Goal: Contribute content

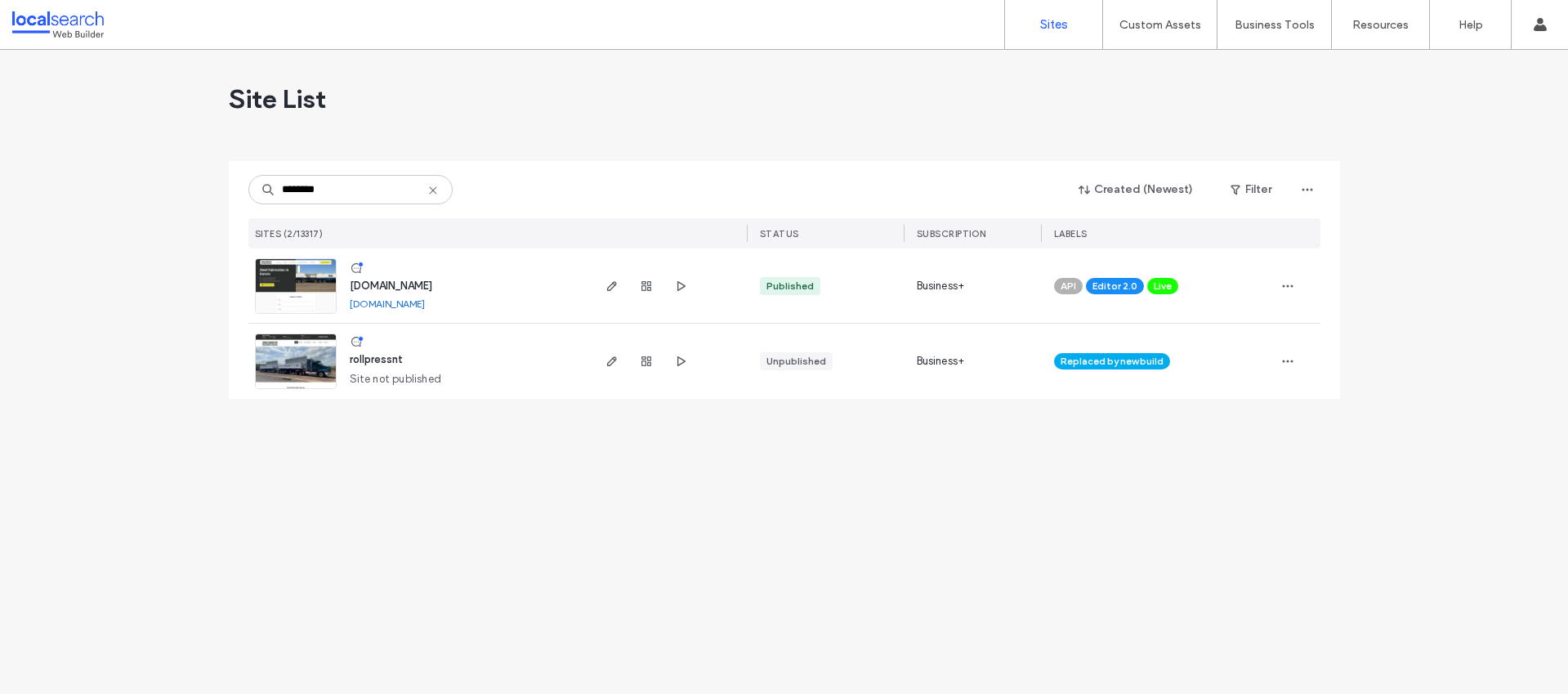
type input "********"
click at [425, 281] on span "www.rollpressnt.com.au" at bounding box center [391, 285] width 82 height 13
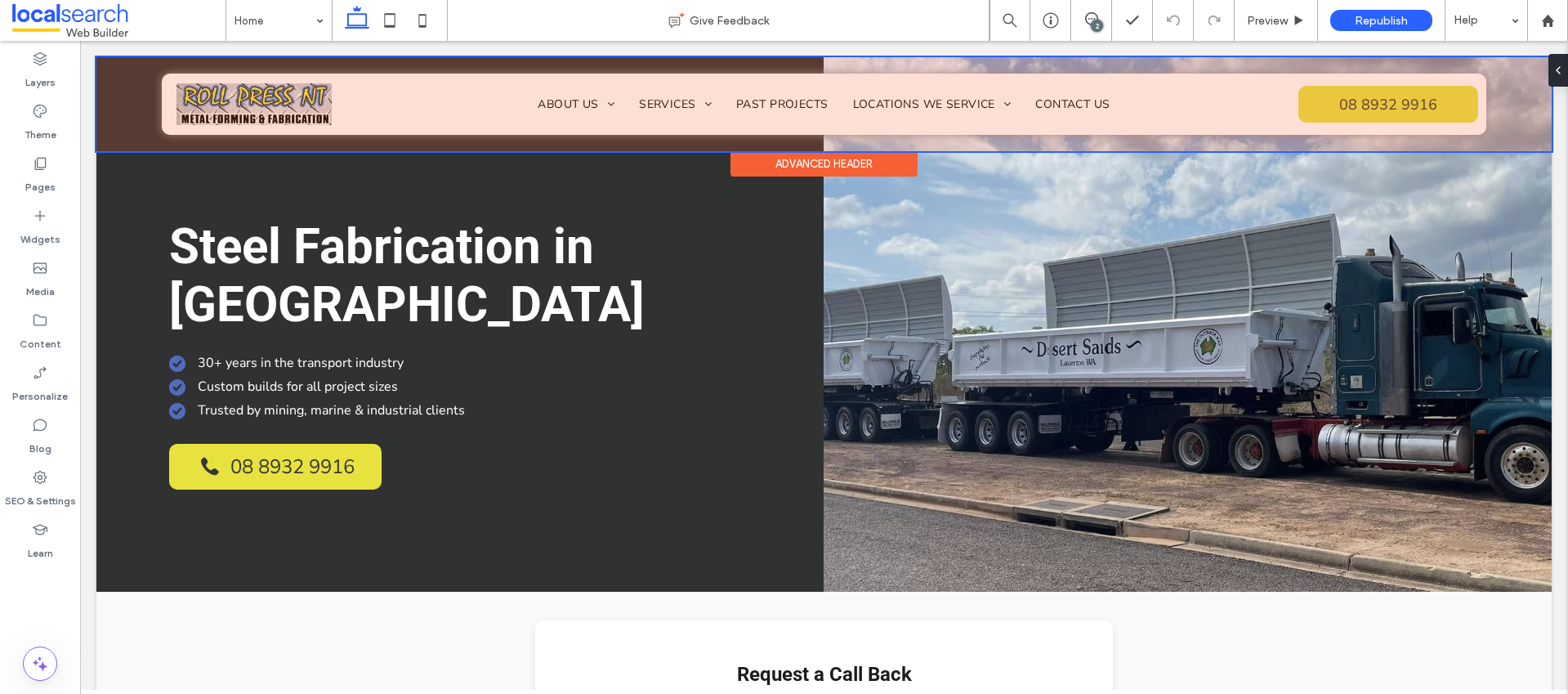
click at [585, 102] on div at bounding box center [824, 104] width 1455 height 94
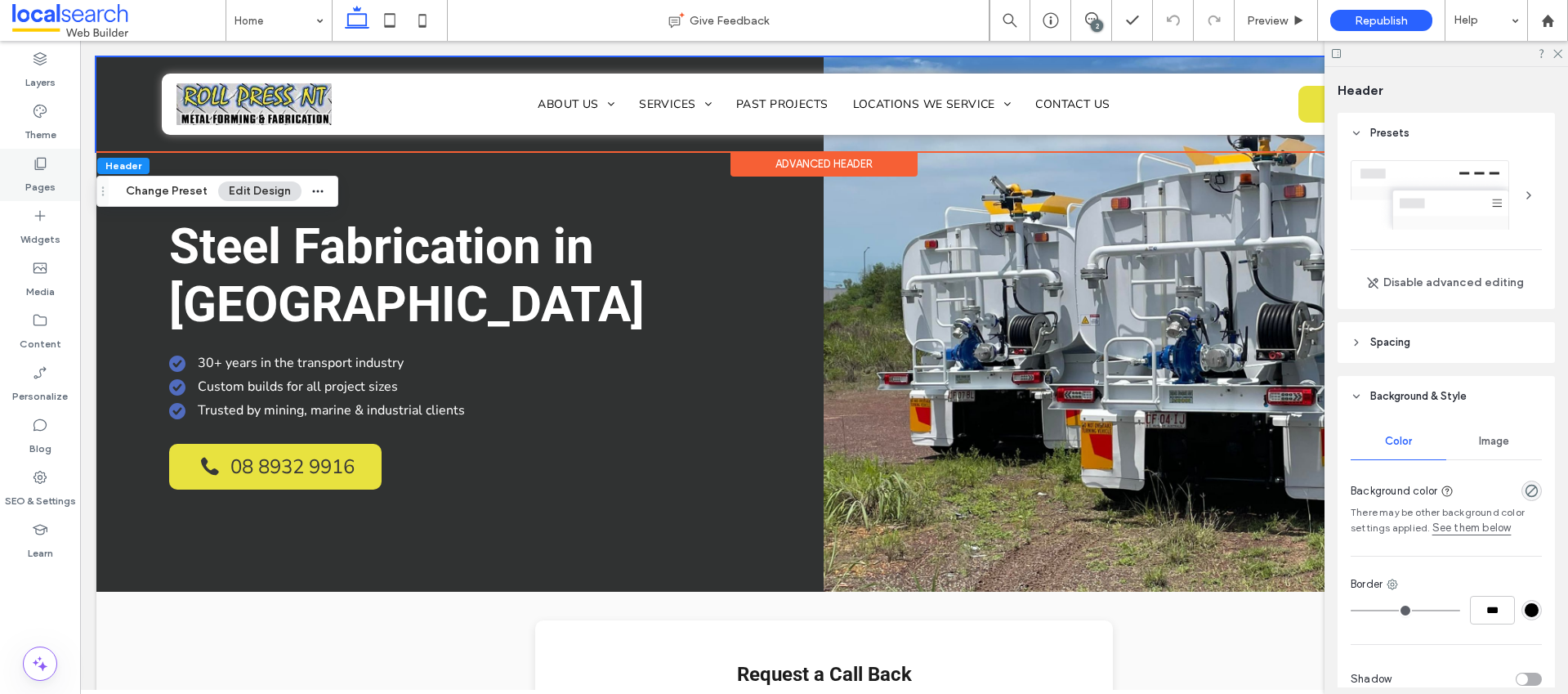
click at [42, 162] on icon at bounding box center [39, 163] width 16 height 16
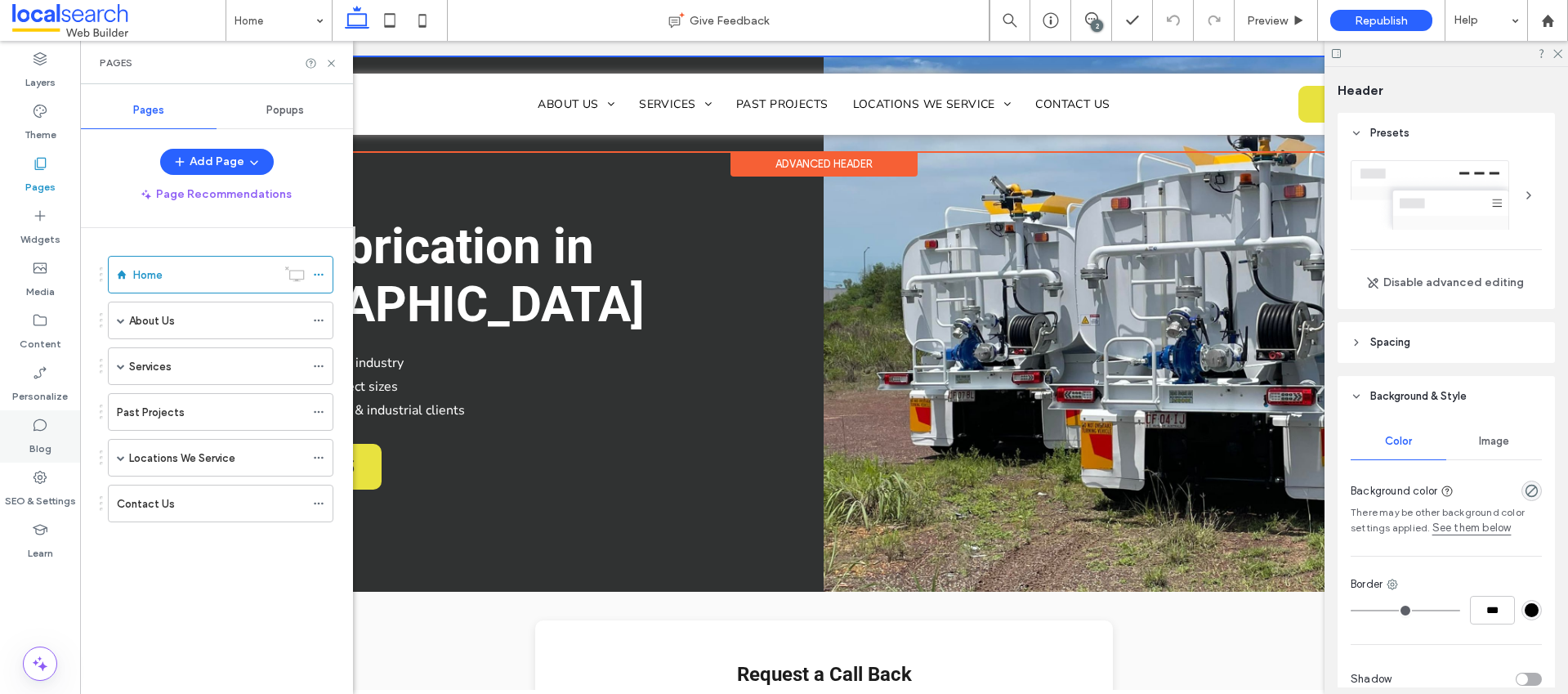
click at [39, 441] on label "Blog" at bounding box center [40, 444] width 22 height 23
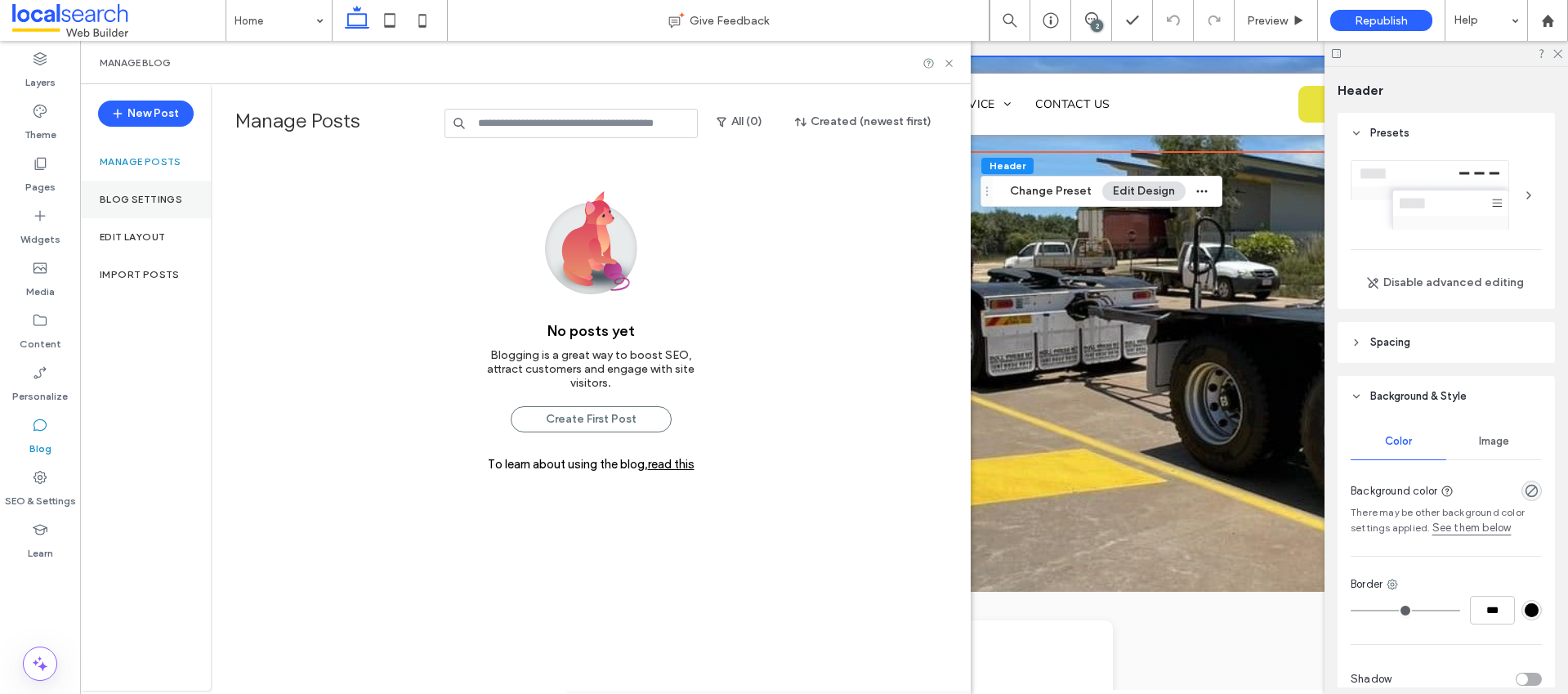
click at [142, 206] on div "Blog Settings" at bounding box center [145, 199] width 131 height 38
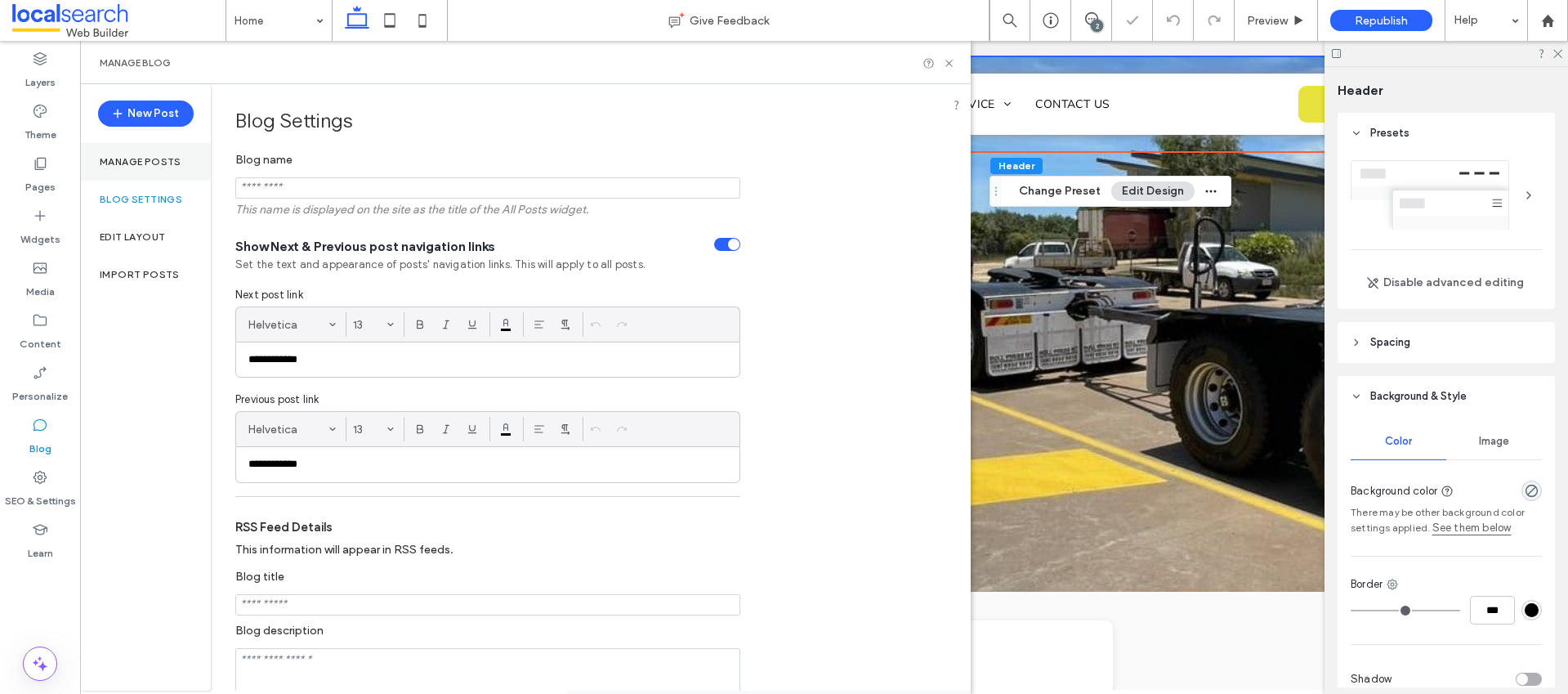
click at [141, 169] on div "Manage posts" at bounding box center [145, 161] width 131 height 38
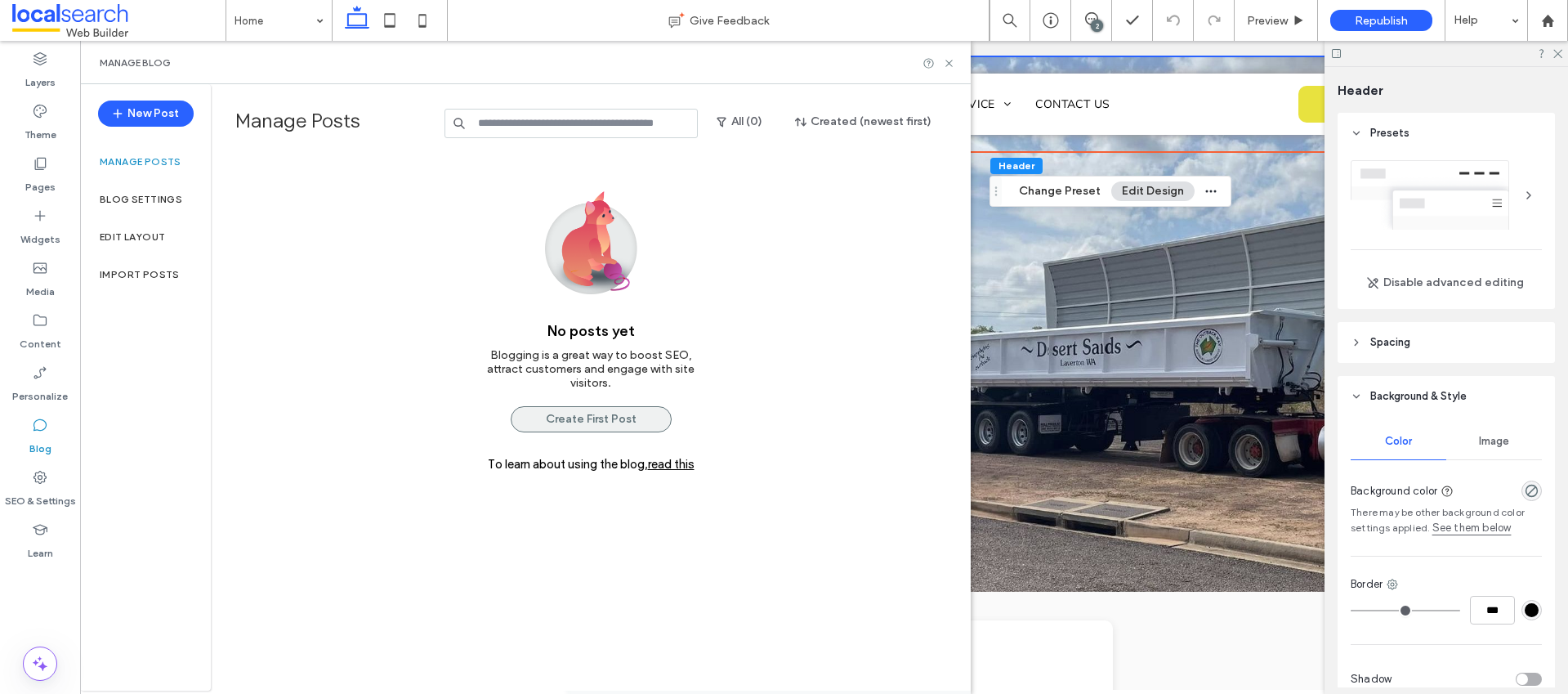
click at [591, 417] on button "Create First Post" at bounding box center [591, 419] width 161 height 26
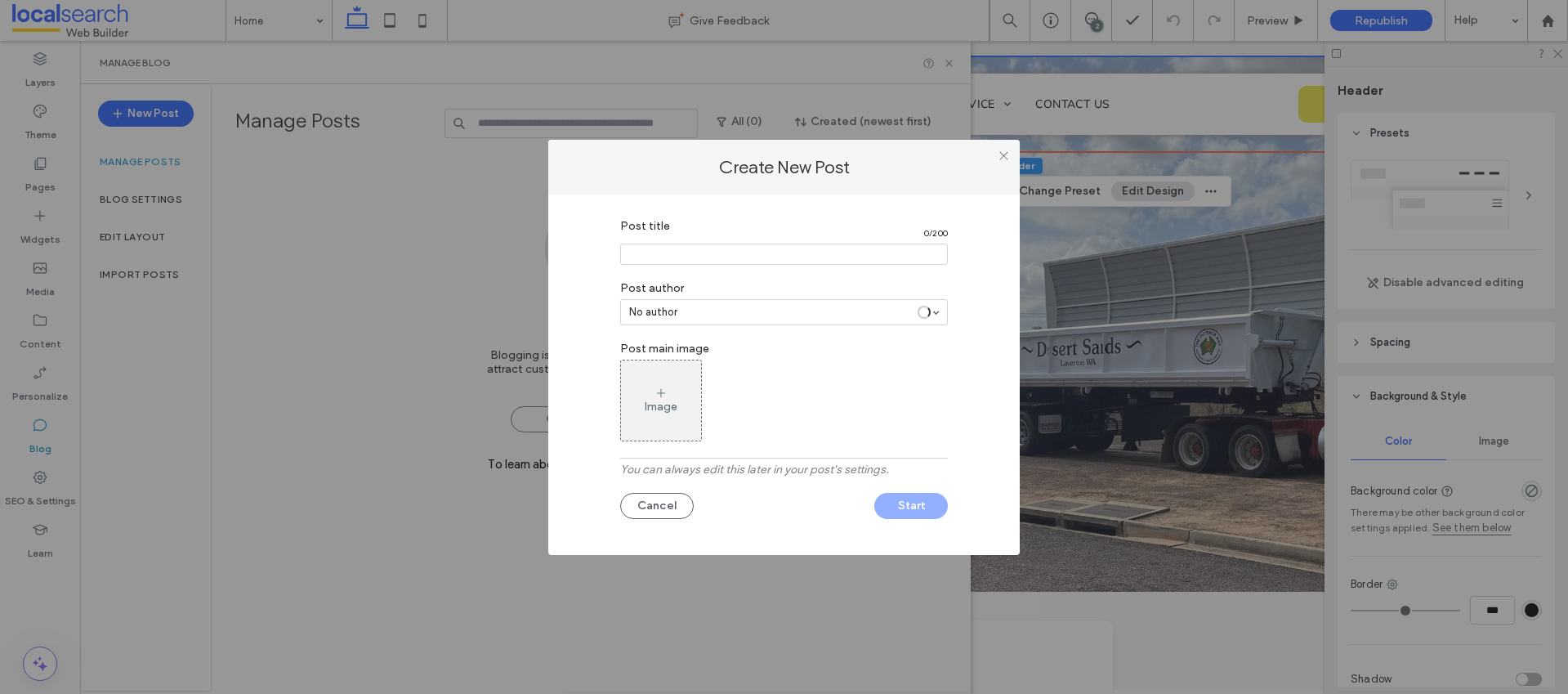
click at [680, 264] on input "Post title" at bounding box center [784, 253] width 328 height 21
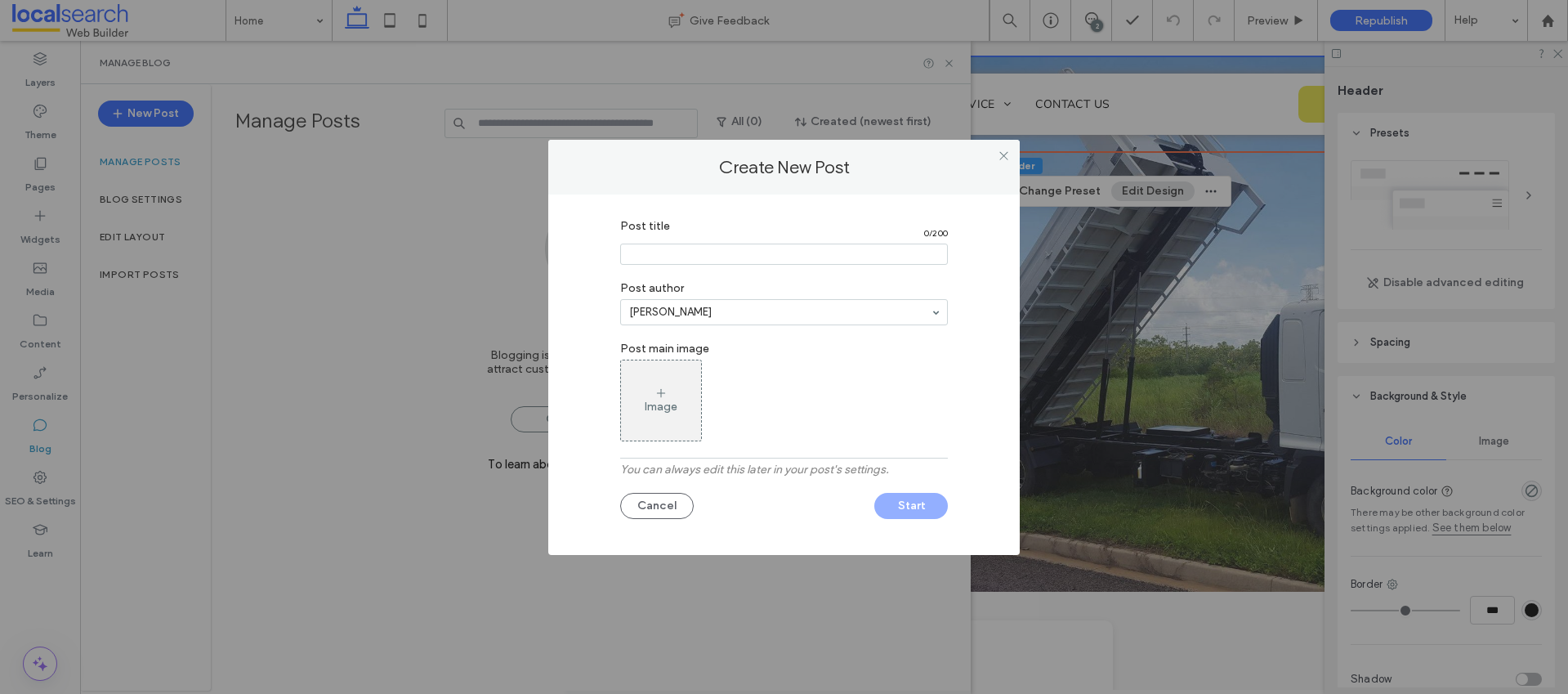
paste input "**********"
type input "**********"
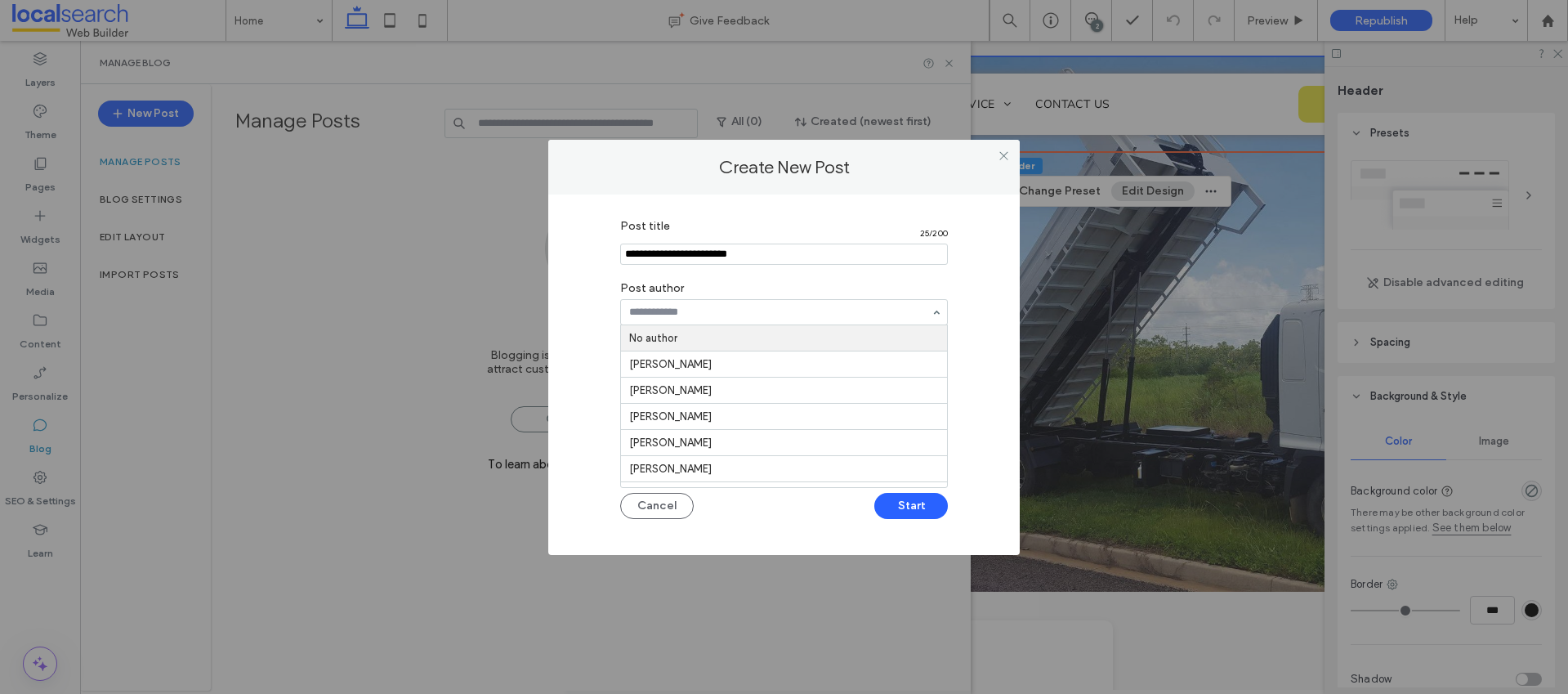
click at [713, 306] on input at bounding box center [779, 312] width 301 height 12
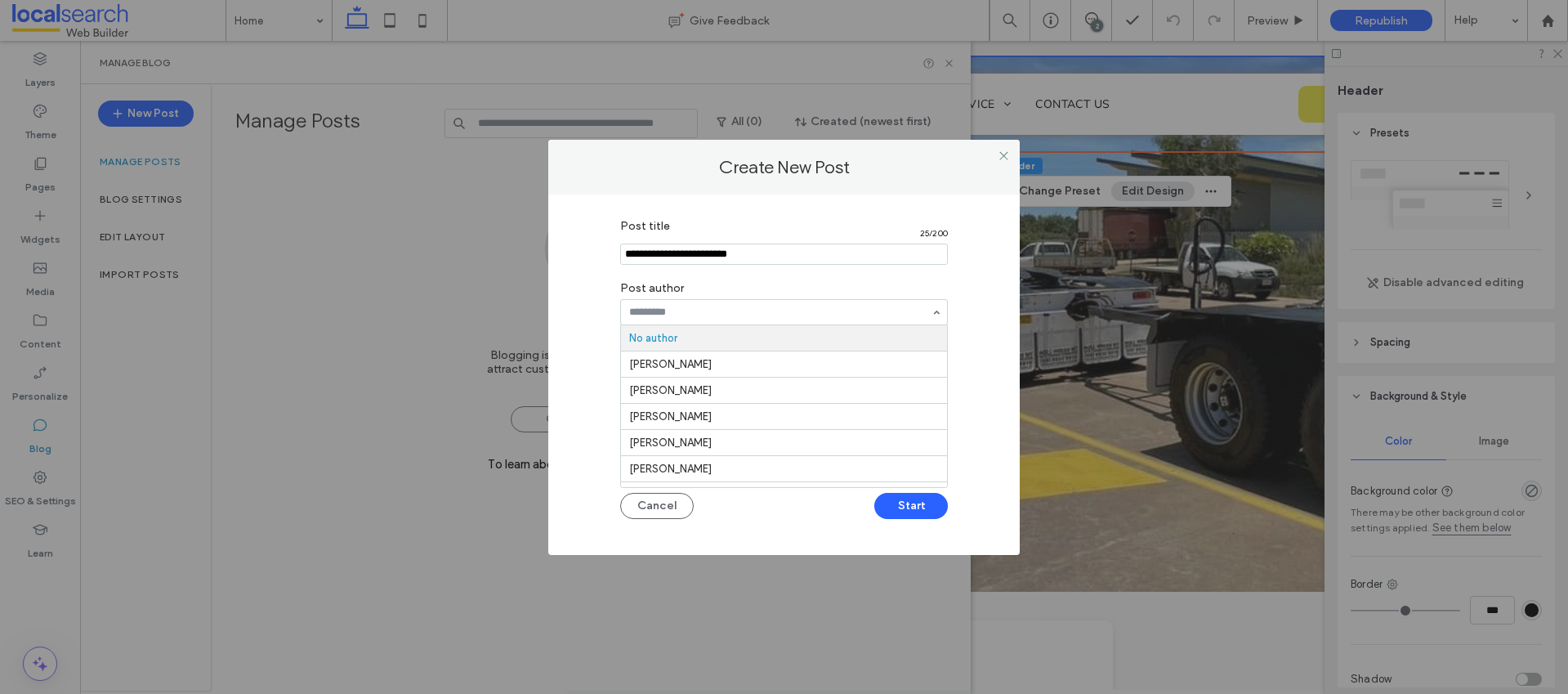
paste input "**********"
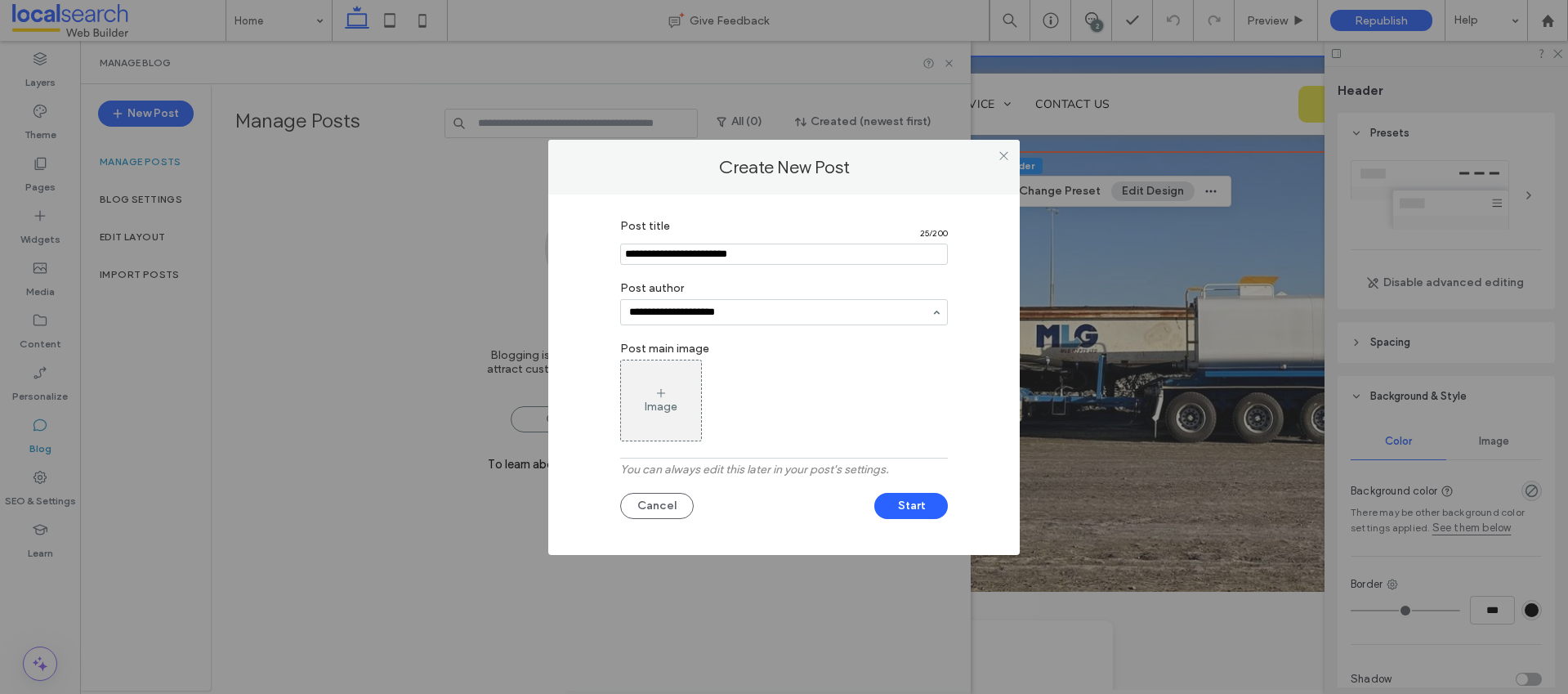
type input "**********"
click at [928, 439] on div "Image" at bounding box center [784, 399] width 328 height 81
click at [669, 390] on div "Image" at bounding box center [660, 400] width 80 height 77
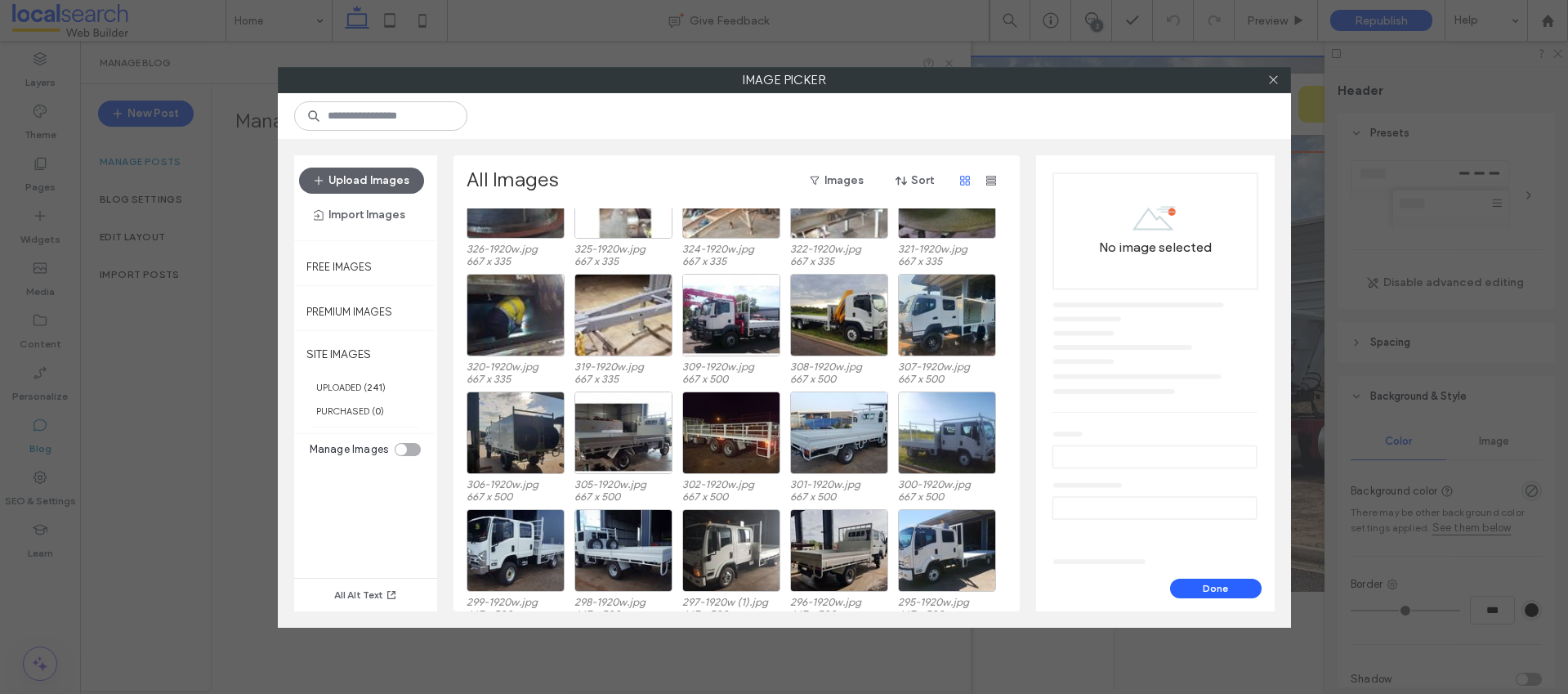
scroll to position [689, 0]
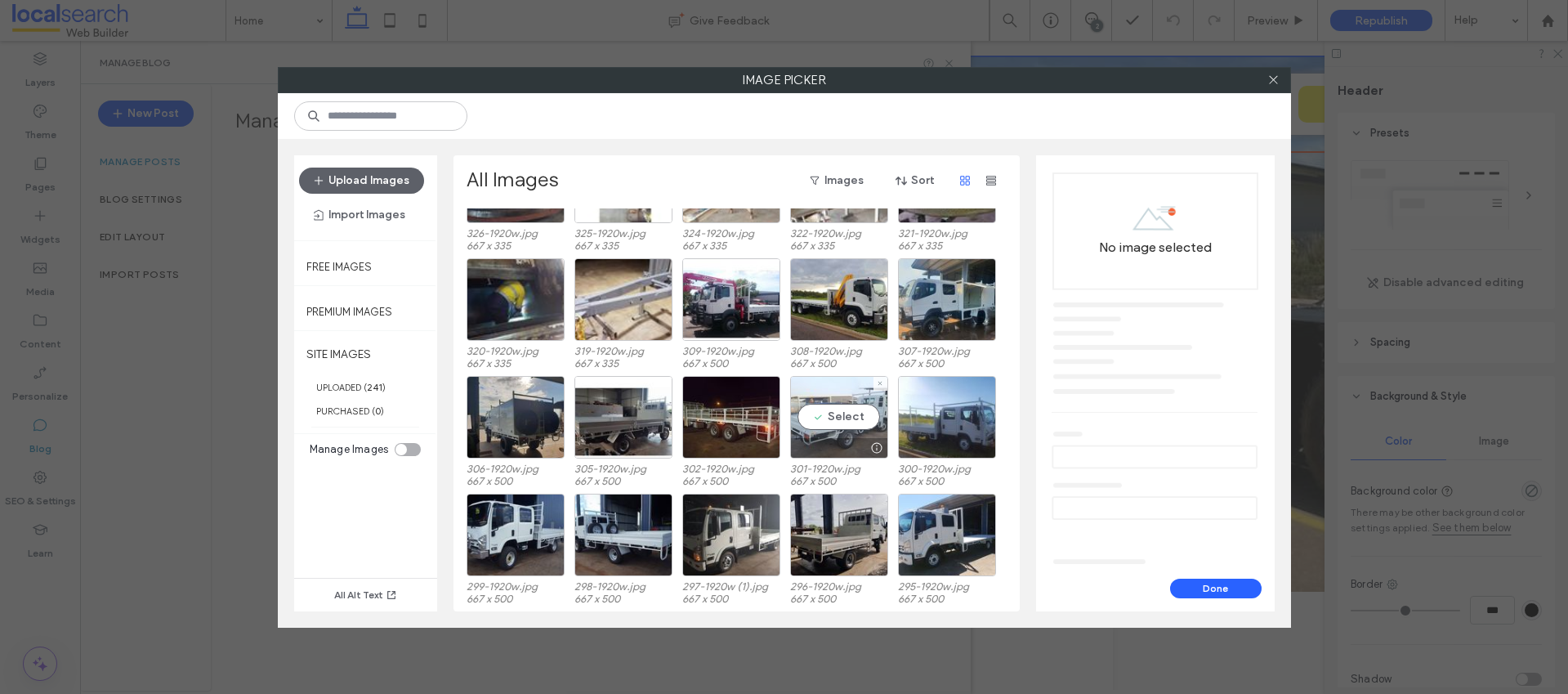
click at [850, 415] on div "Select" at bounding box center [839, 417] width 98 height 82
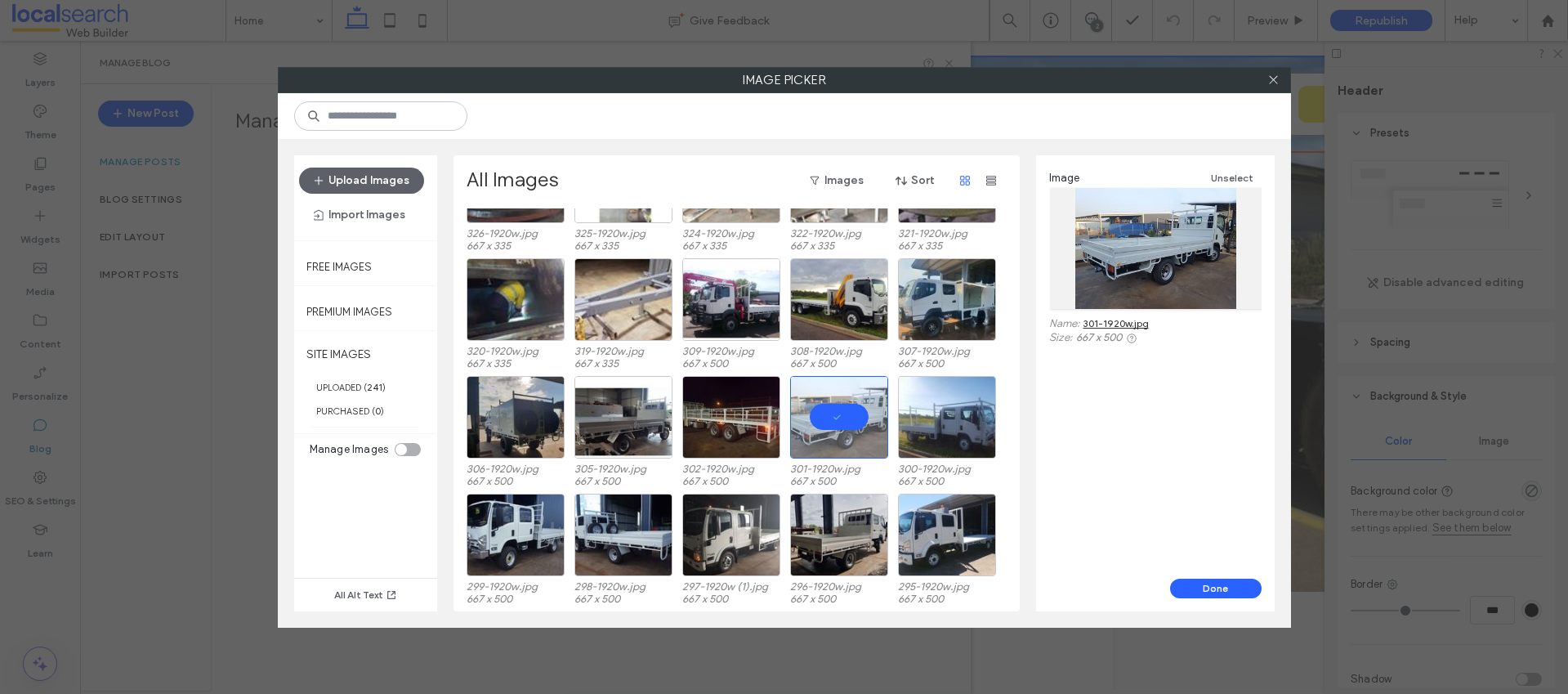
scroll to position [686, 0]
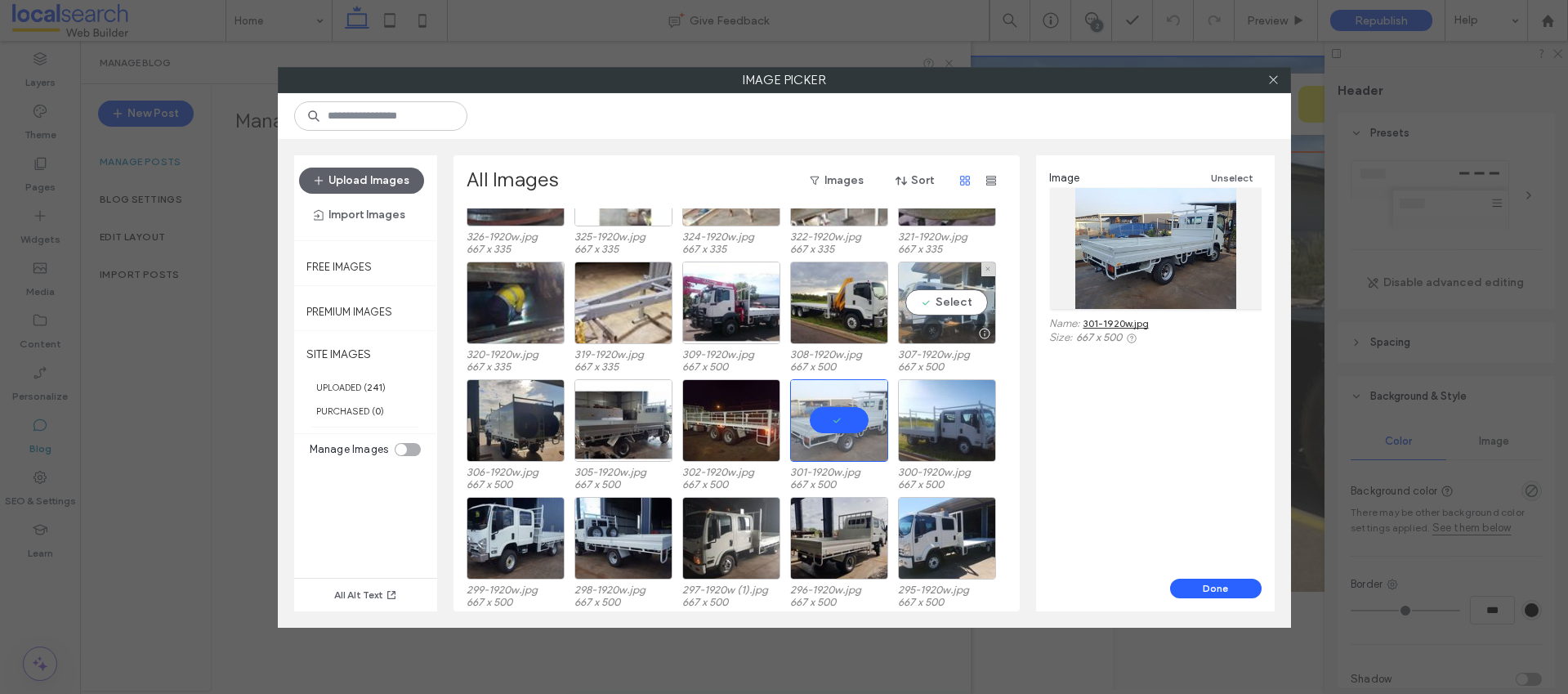
click at [952, 294] on div "Select" at bounding box center [946, 303] width 98 height 82
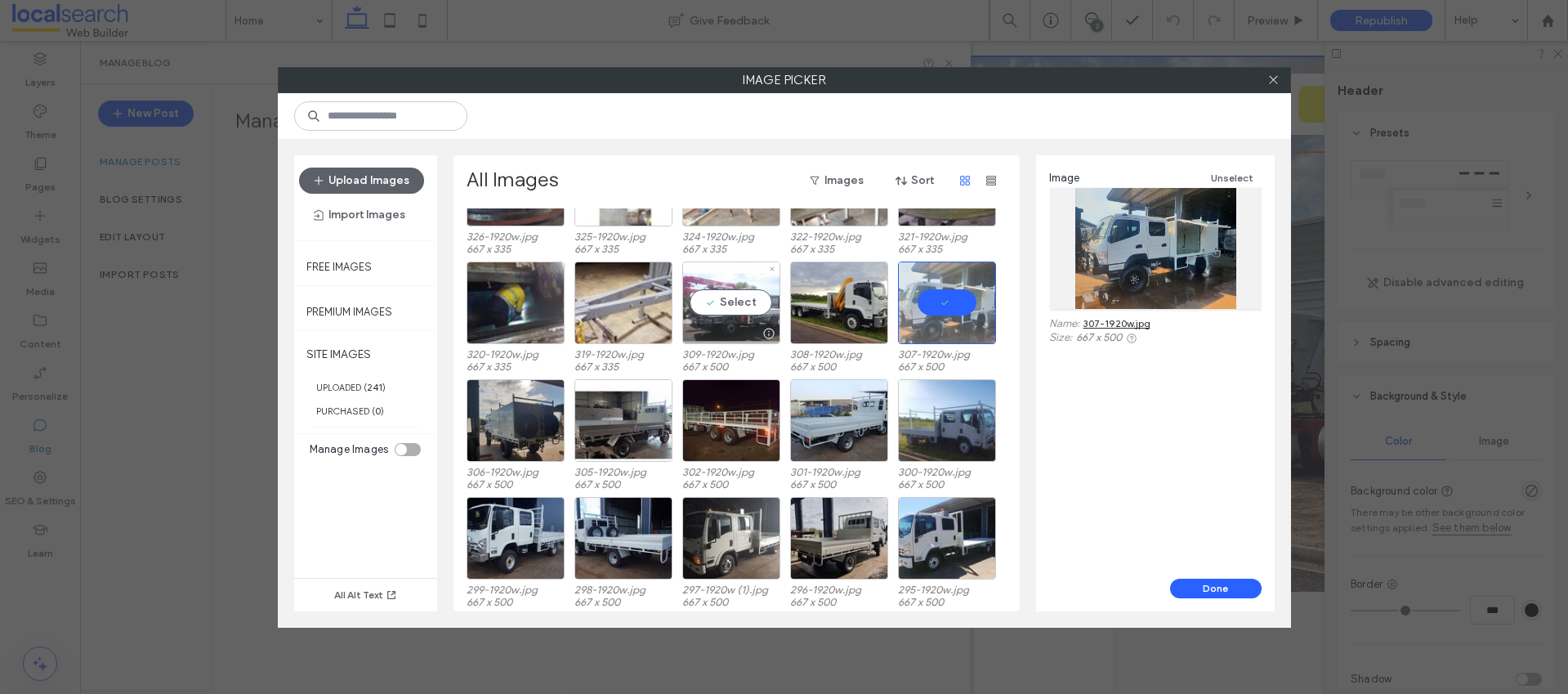
click at [743, 300] on div "Select" at bounding box center [731, 303] width 98 height 82
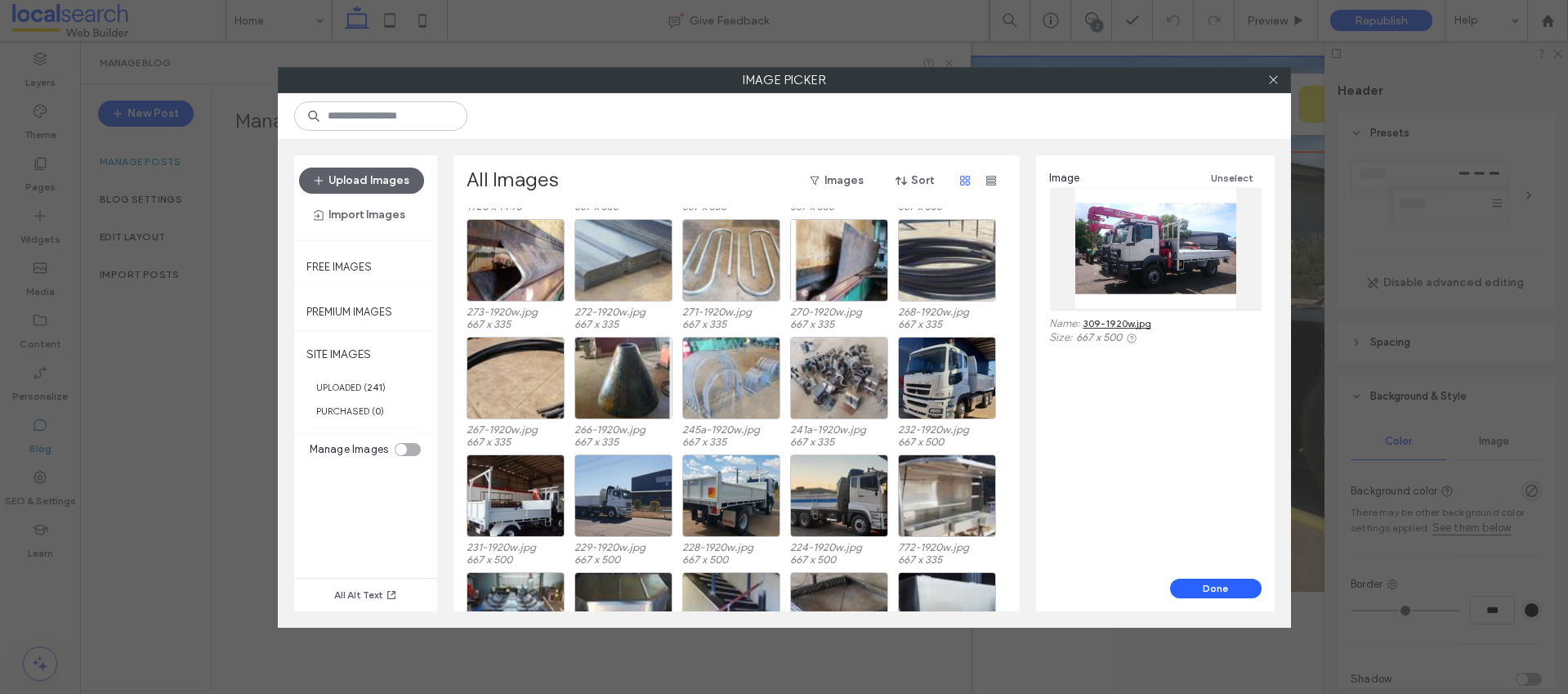
scroll to position [1586, 0]
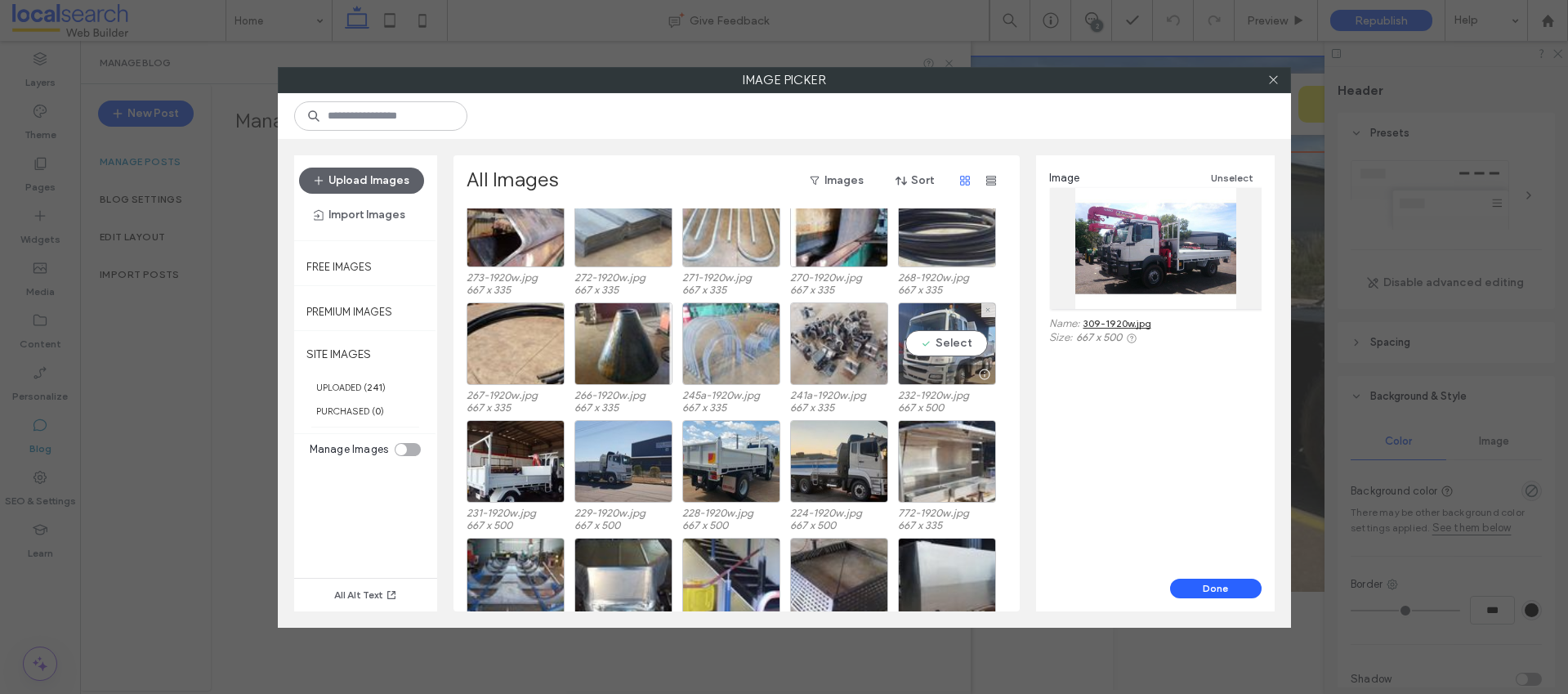
click at [965, 347] on div "Select" at bounding box center [946, 343] width 98 height 82
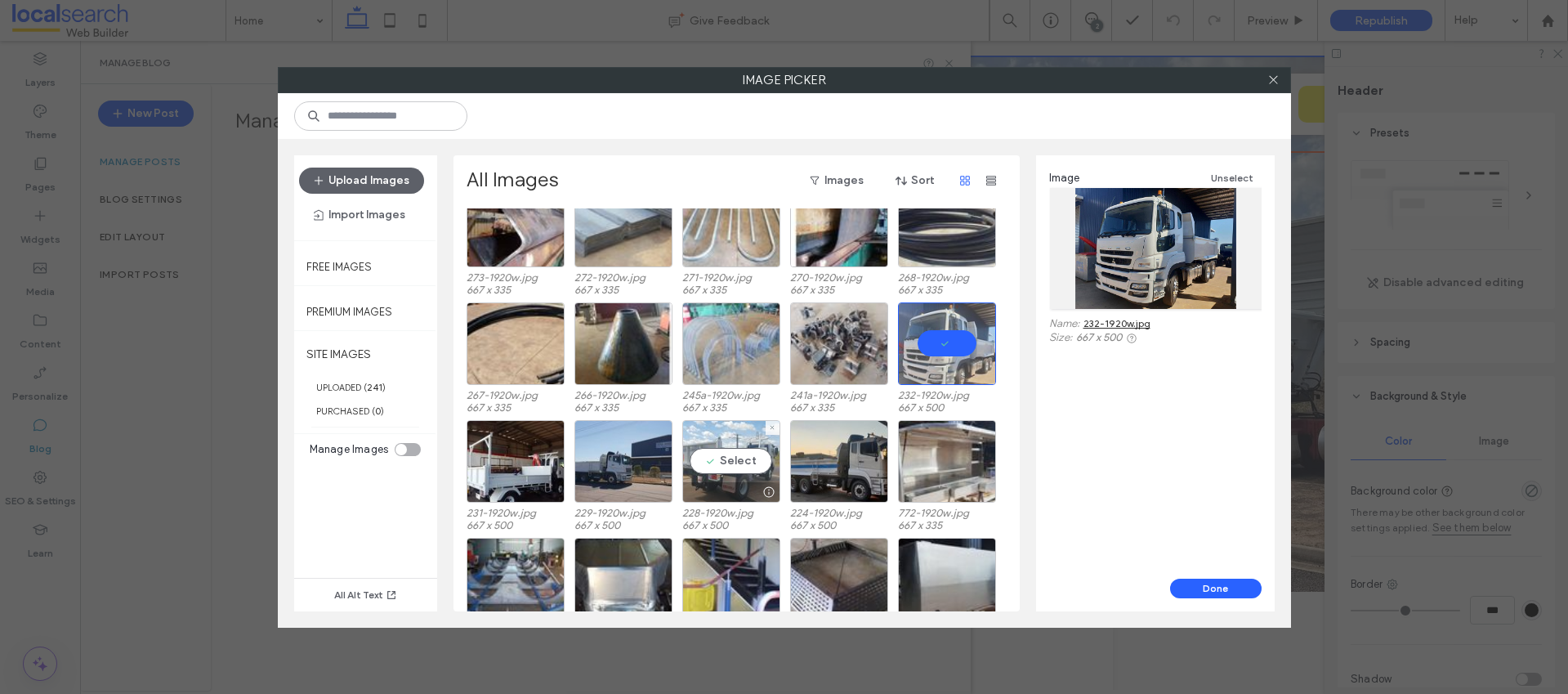
click at [757, 452] on div "Select" at bounding box center [731, 462] width 98 height 82
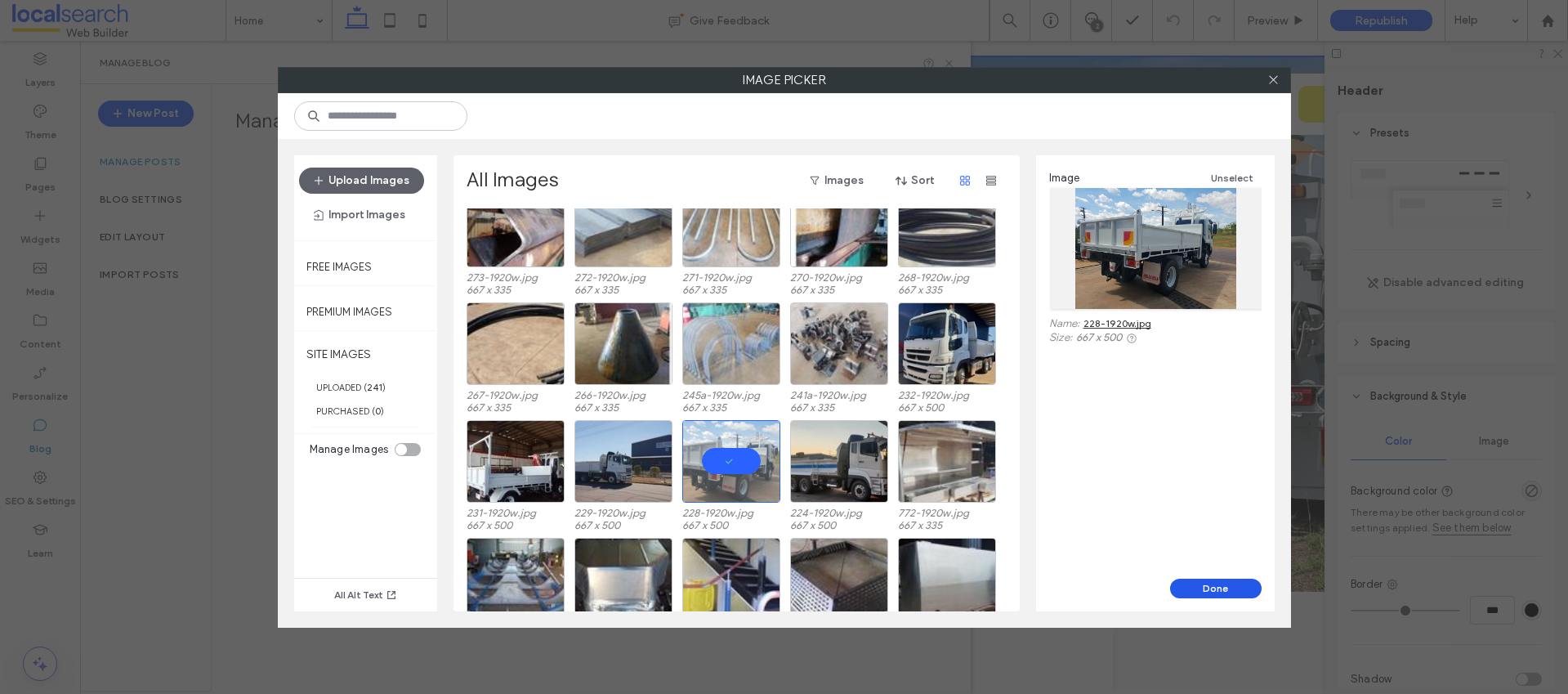
click at [1223, 587] on button "Done" at bounding box center [1216, 587] width 91 height 19
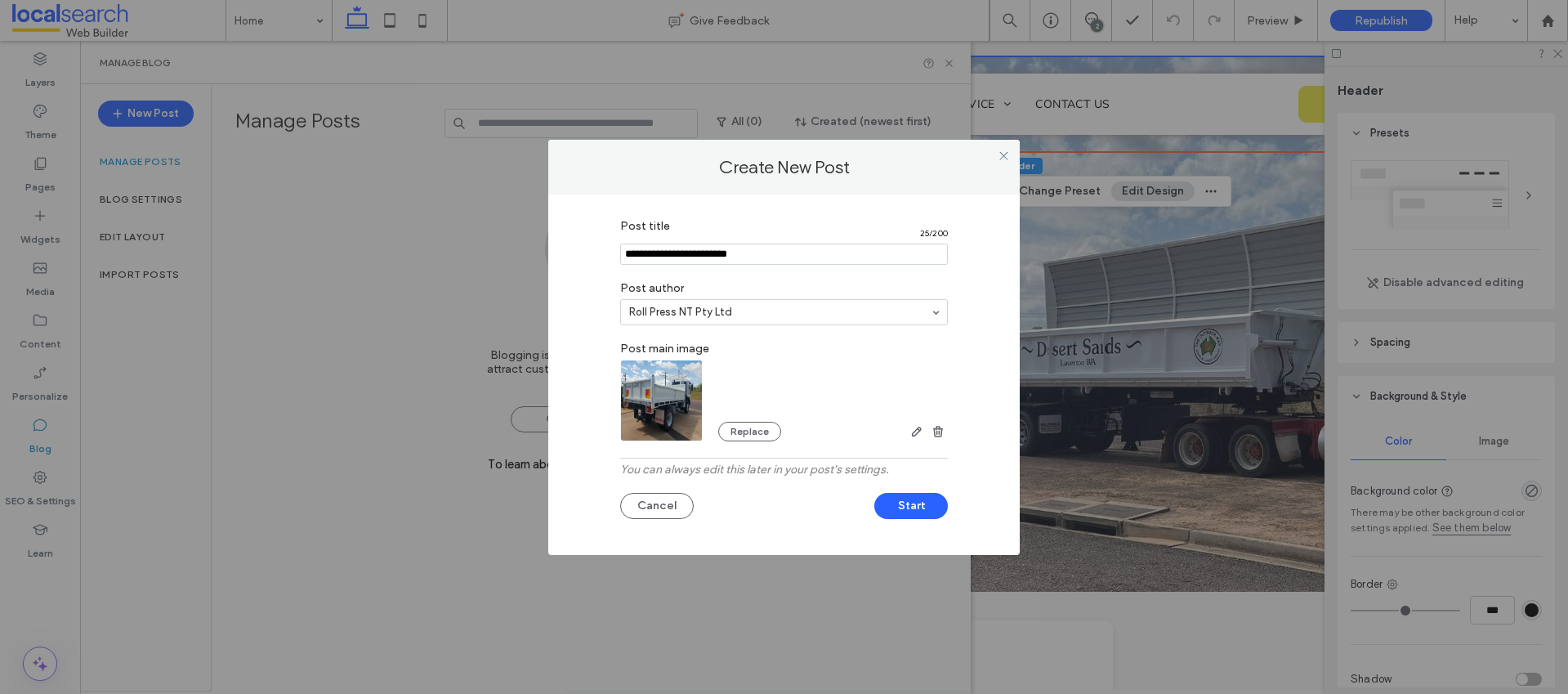
click at [971, 338] on div "Post title 25 / 200 Post author Roll Press NT Pty Ltd Post main image Replace Y…" at bounding box center [784, 370] width 422 height 320
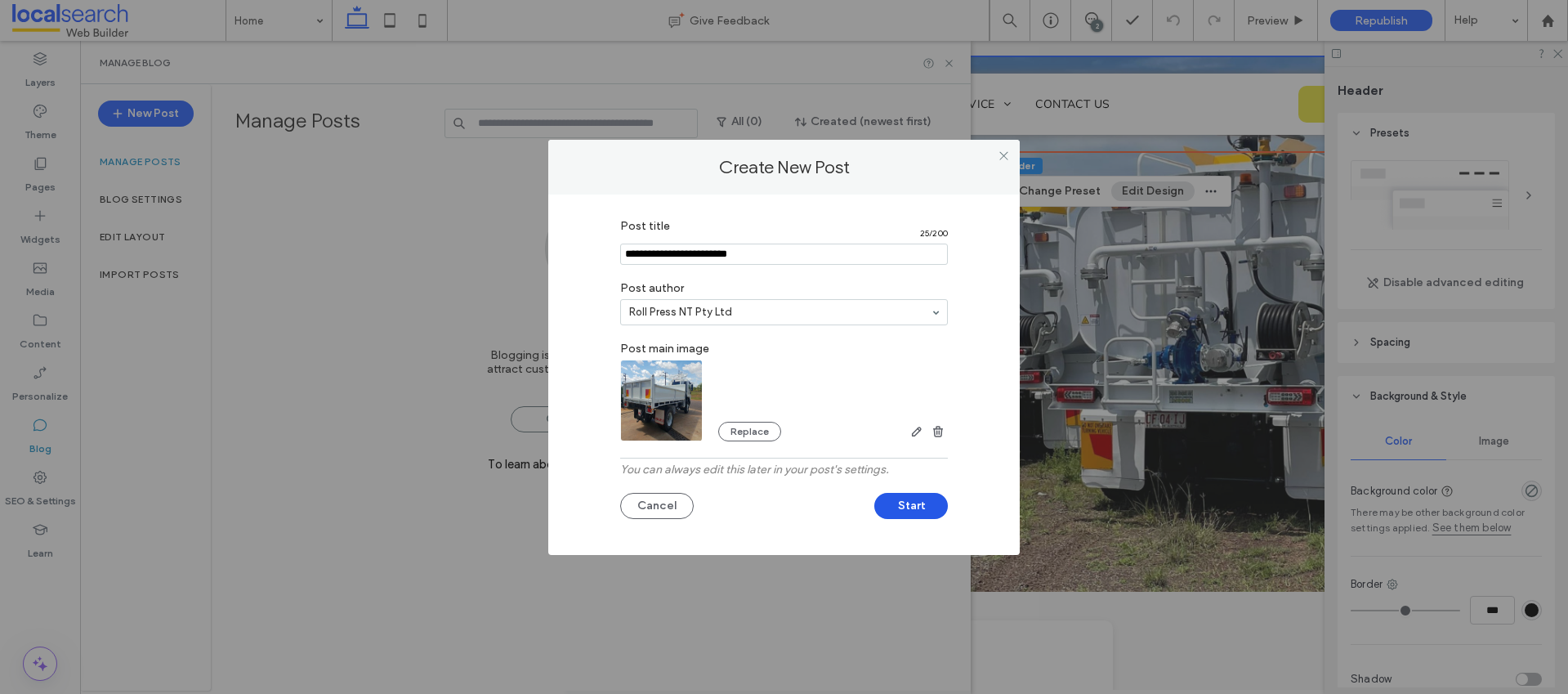
click at [910, 504] on button "Start" at bounding box center [911, 505] width 74 height 26
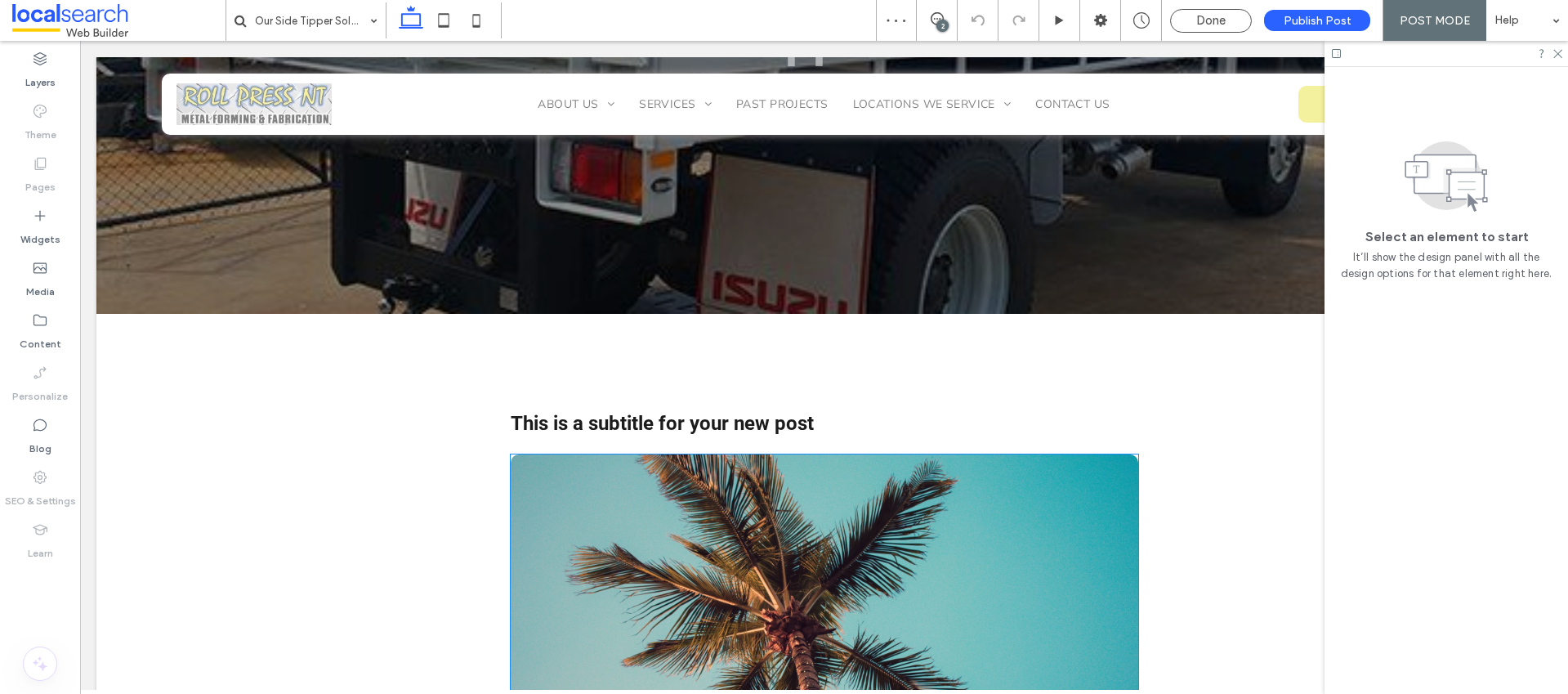
scroll to position [471, 0]
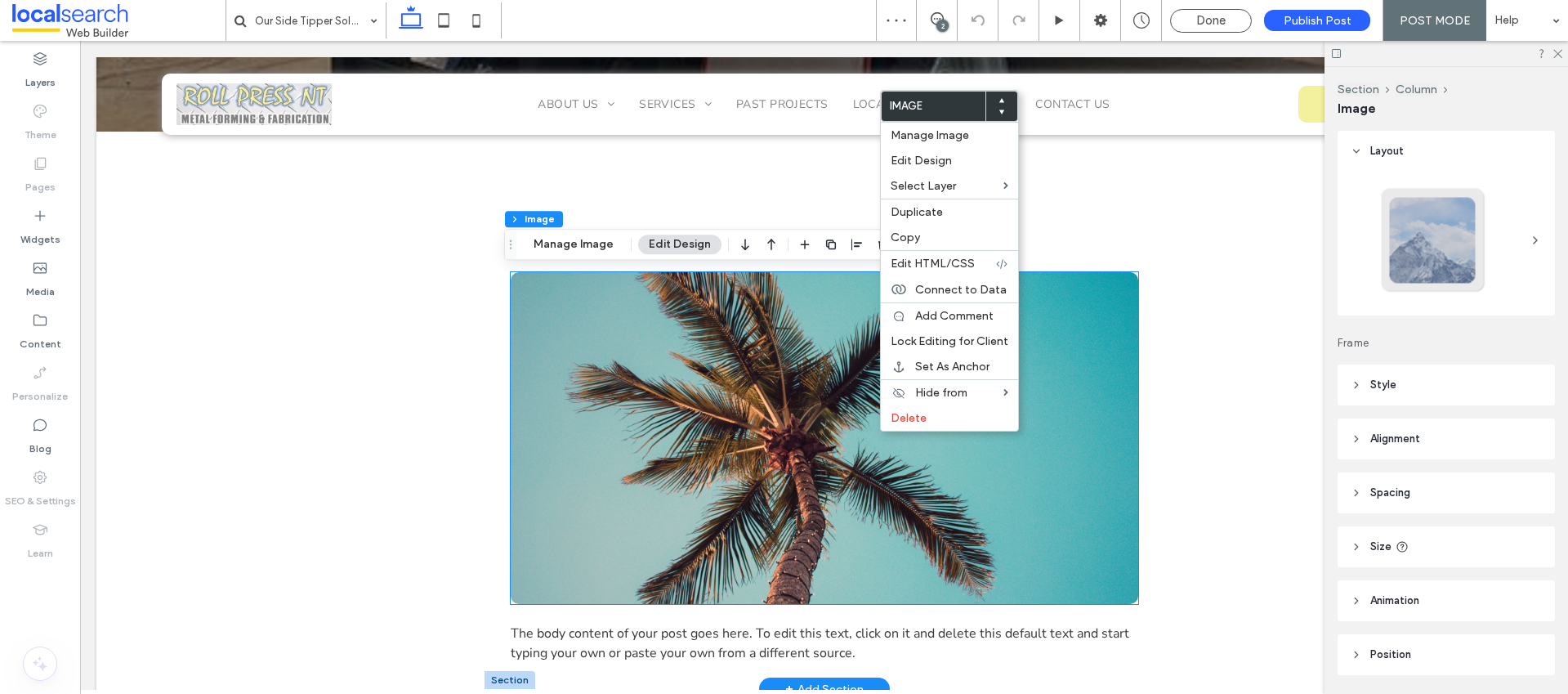
type input "**"
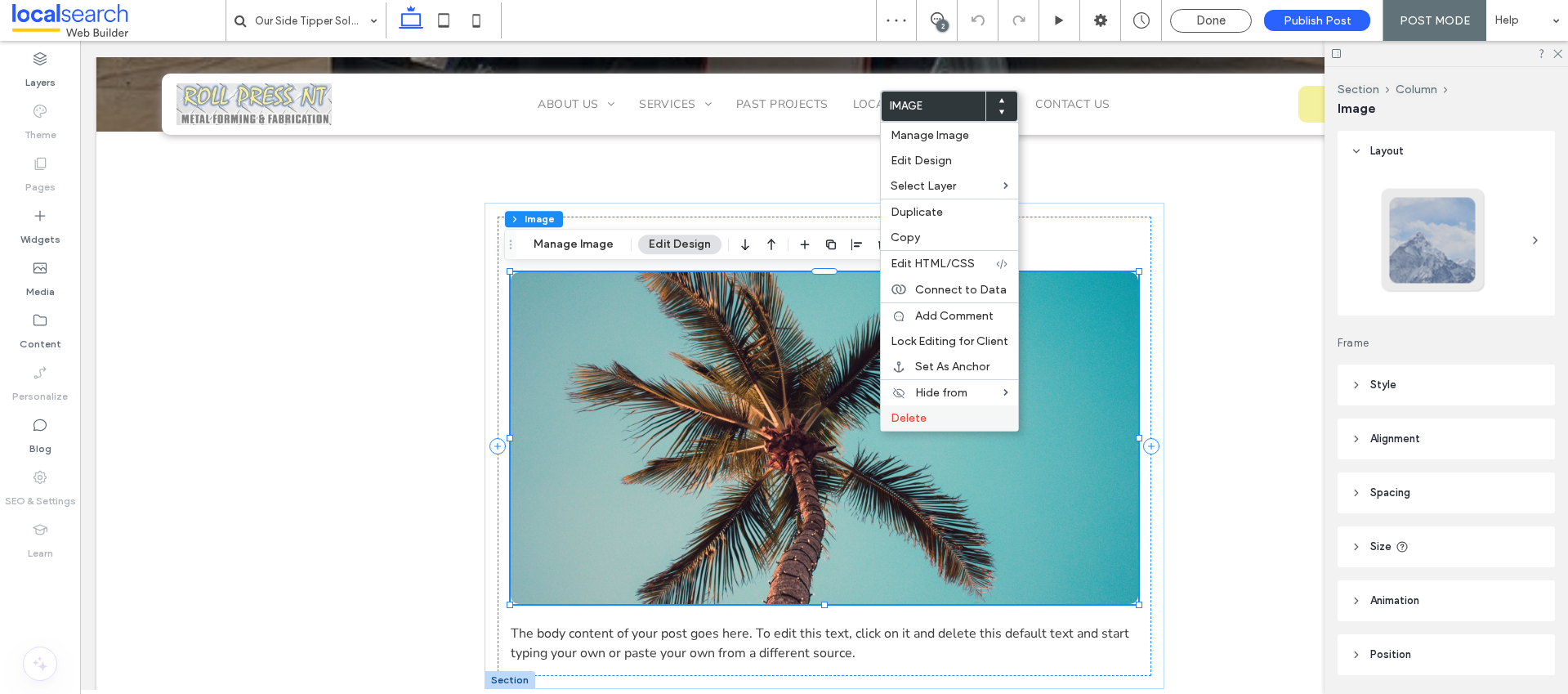
click at [902, 420] on span "Delete" at bounding box center [908, 418] width 36 height 14
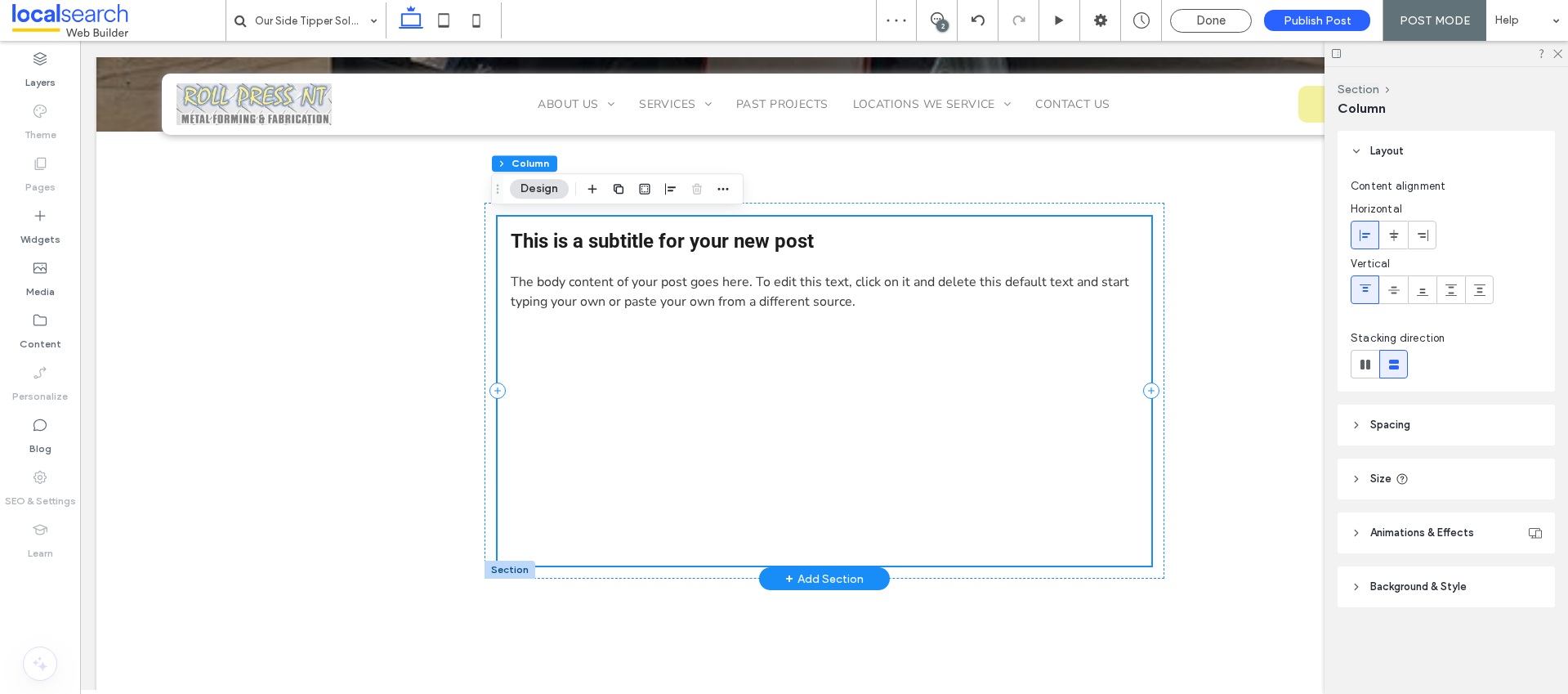
click at [702, 449] on div "This is a subtitle for your new post The body content of your post goes here. T…" at bounding box center [824, 391] width 654 height 349
click at [728, 248] on span "This is a subtitle for your new post" at bounding box center [662, 241] width 303 height 23
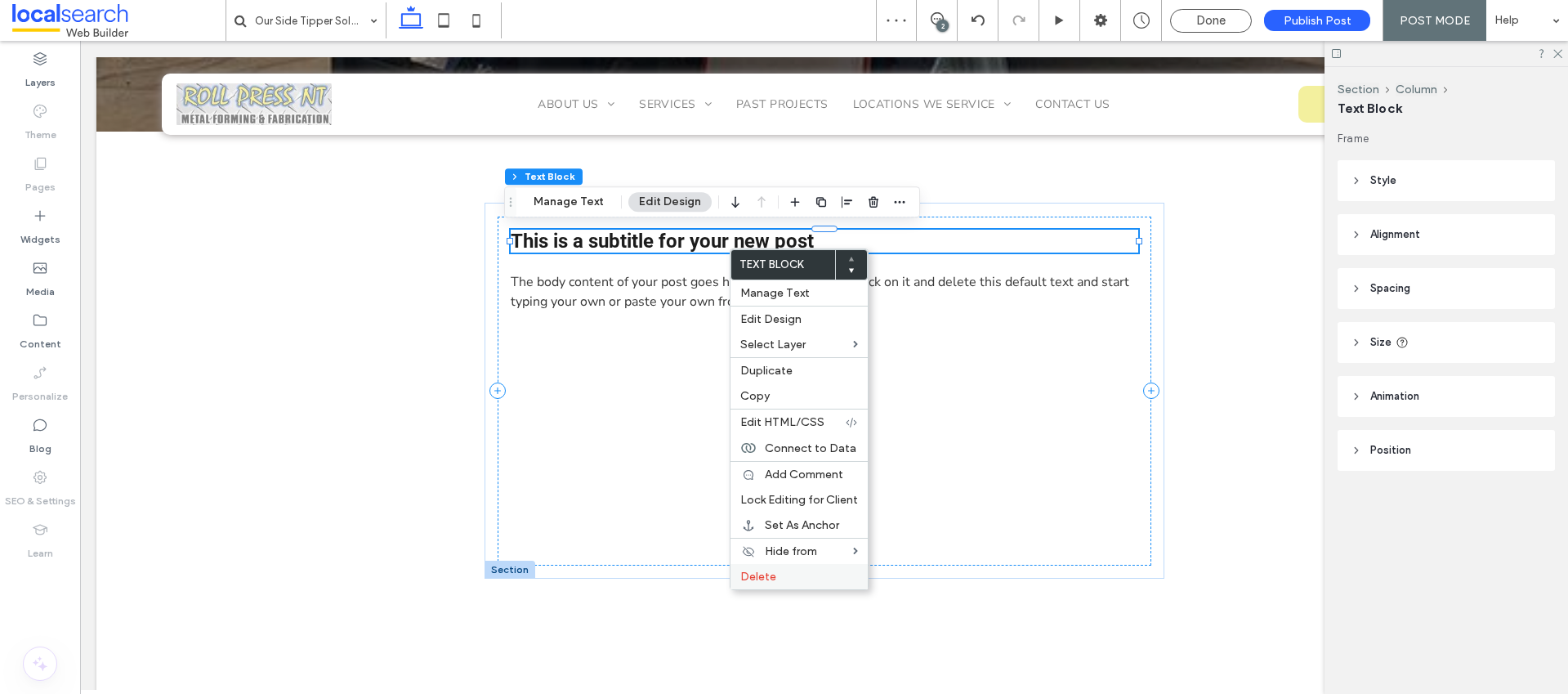
click at [762, 568] on div "Delete" at bounding box center [800, 577] width 138 height 25
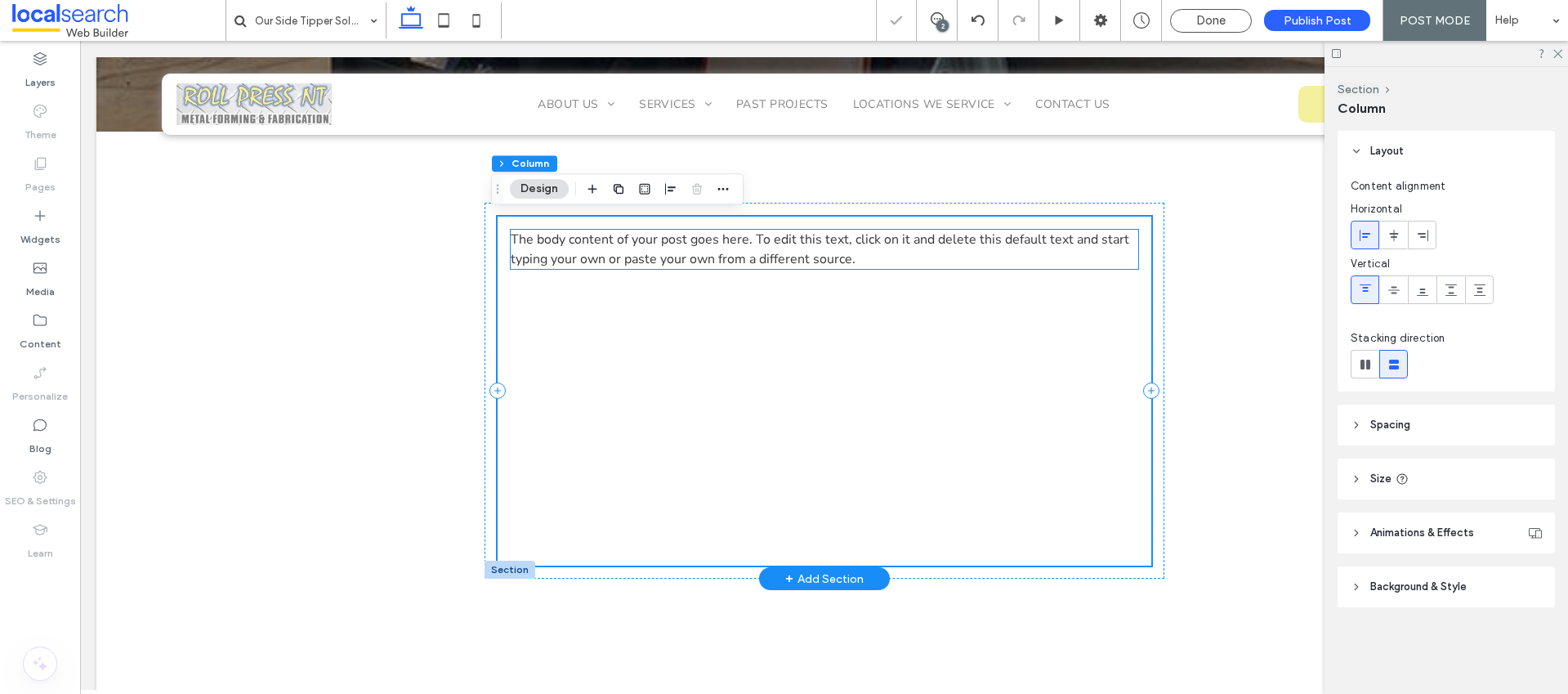
click at [695, 237] on span "The body content of your post goes here. To edit this text, click on it and del…" at bounding box center [820, 249] width 618 height 38
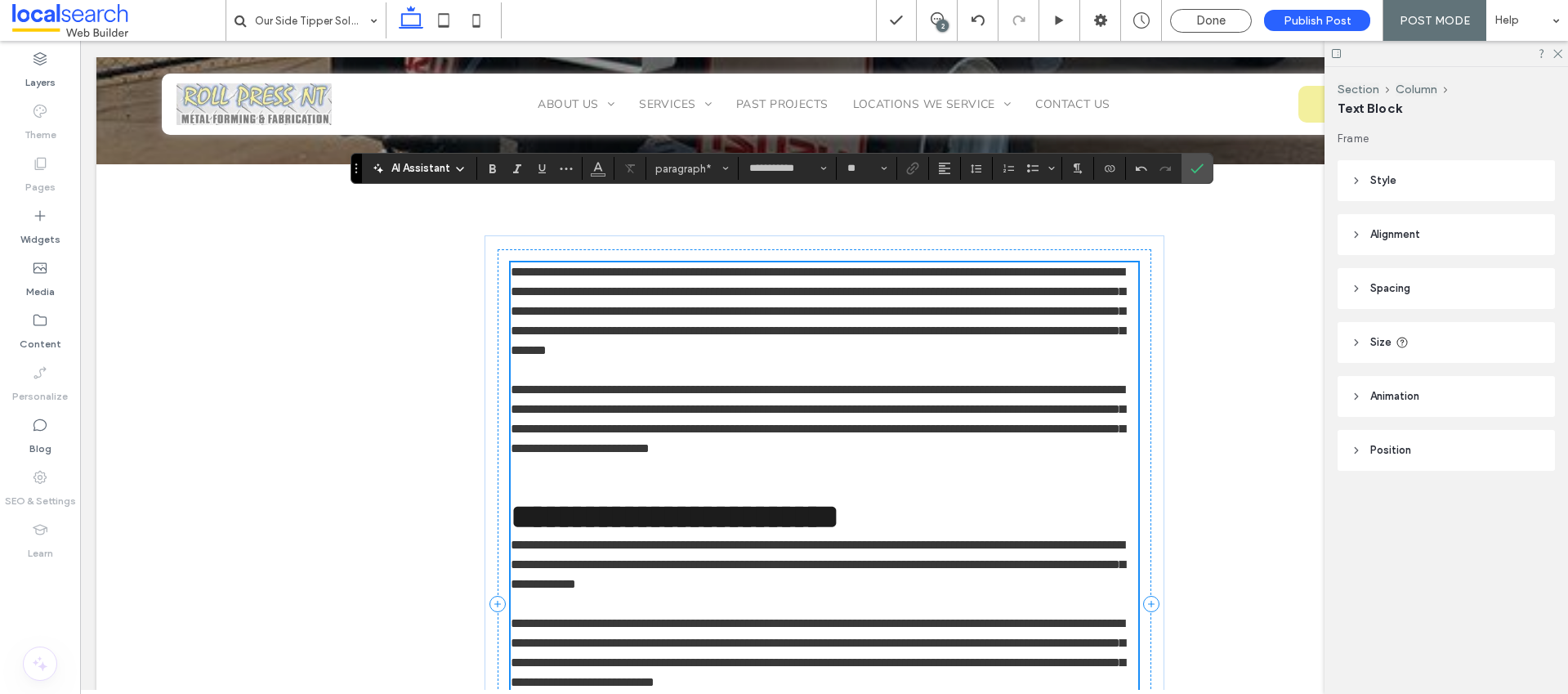
scroll to position [661, 0]
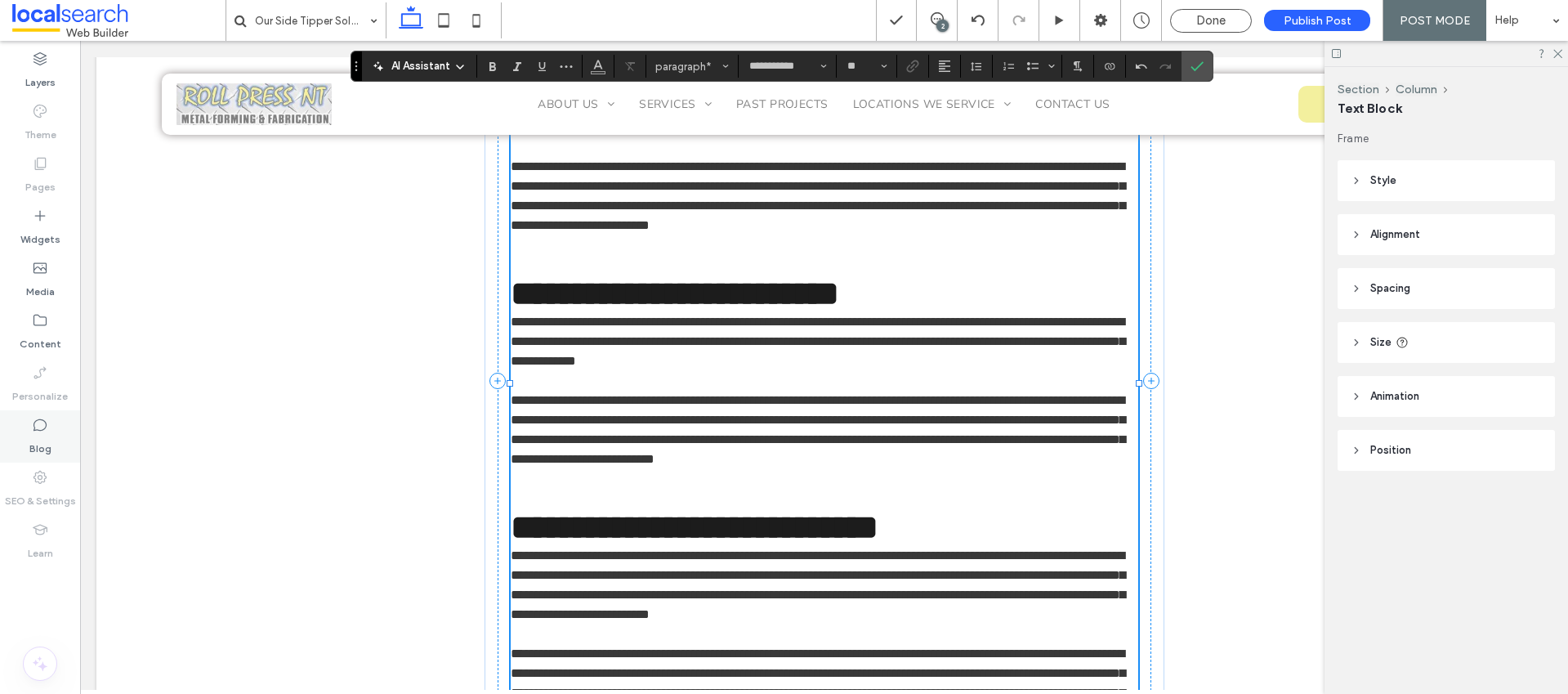
click at [45, 436] on label "Blog" at bounding box center [40, 444] width 22 height 23
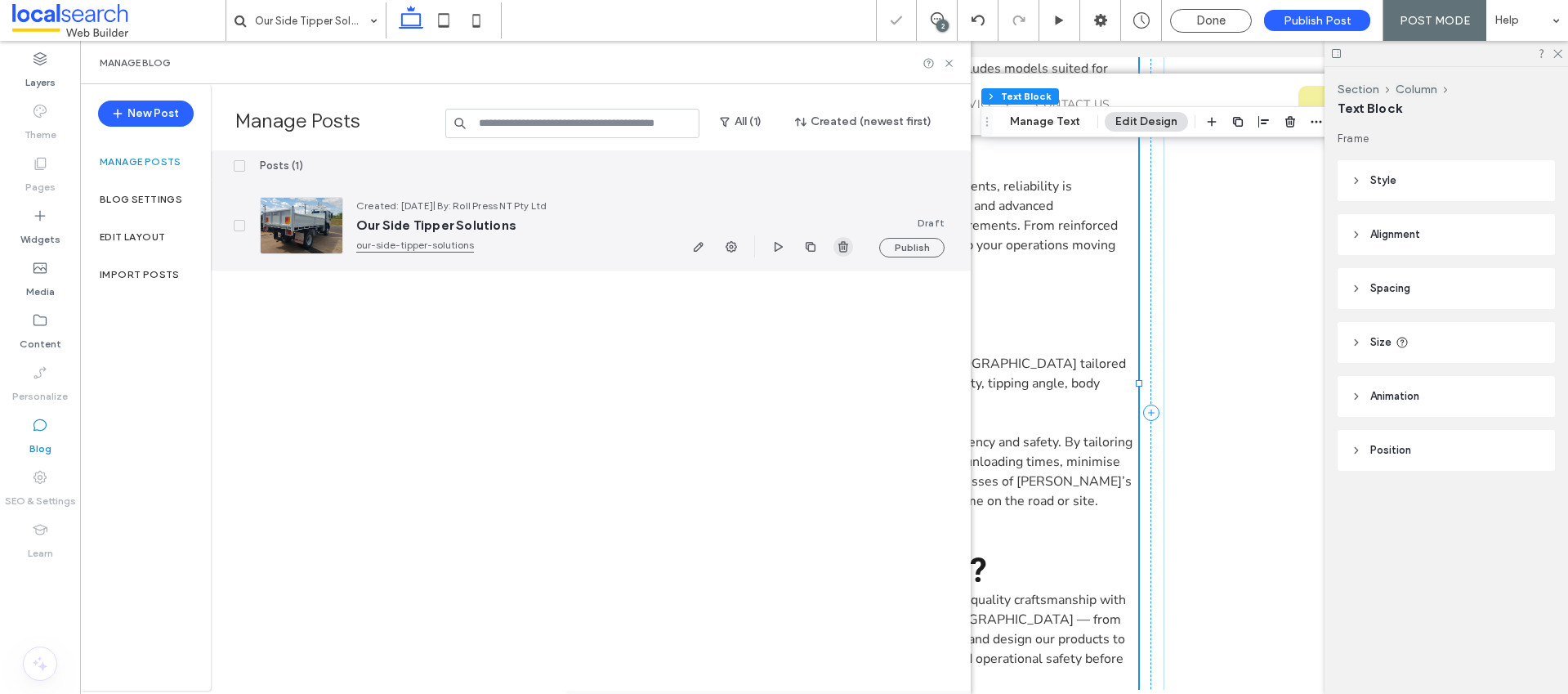
click at [839, 253] on icon "button" at bounding box center [843, 247] width 13 height 13
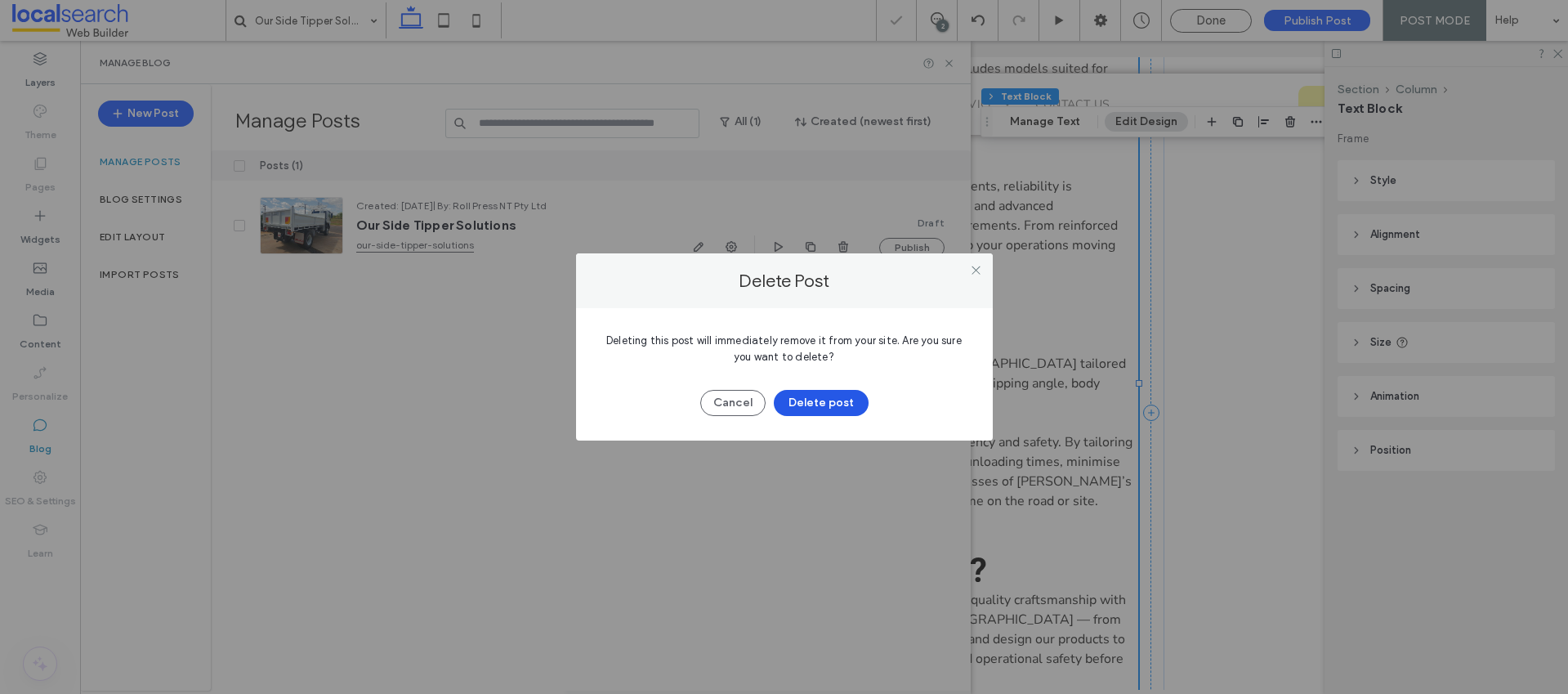
click at [815, 404] on button "Delete post" at bounding box center [820, 403] width 95 height 26
